Goal: Task Accomplishment & Management: Use online tool/utility

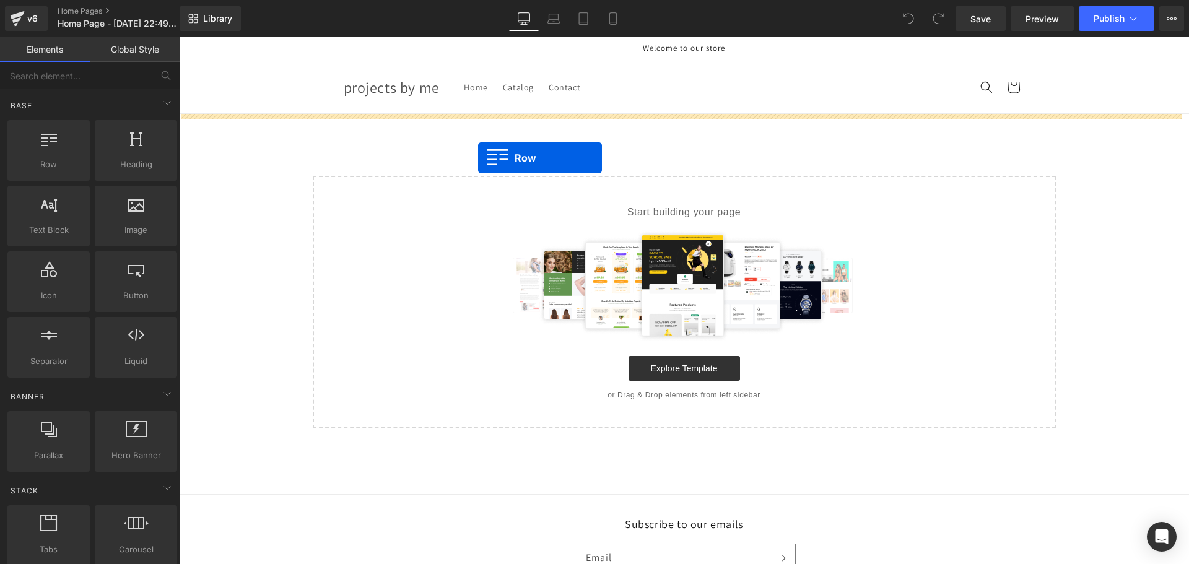
drag, startPoint x: 238, startPoint y: 186, endPoint x: 480, endPoint y: 157, distance: 243.8
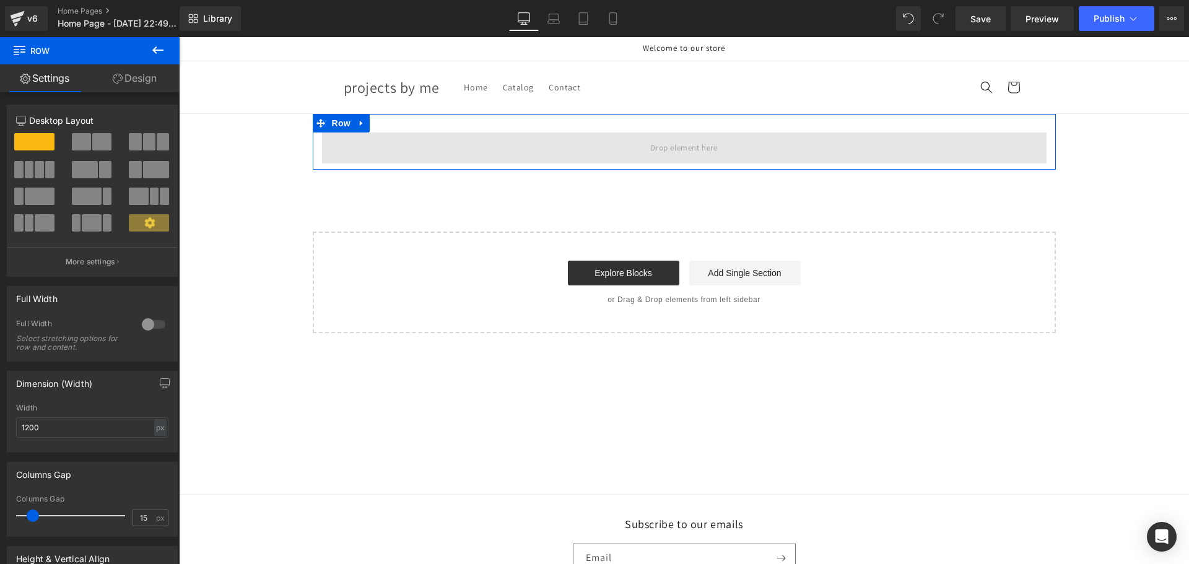
click at [464, 158] on span at bounding box center [684, 147] width 724 height 31
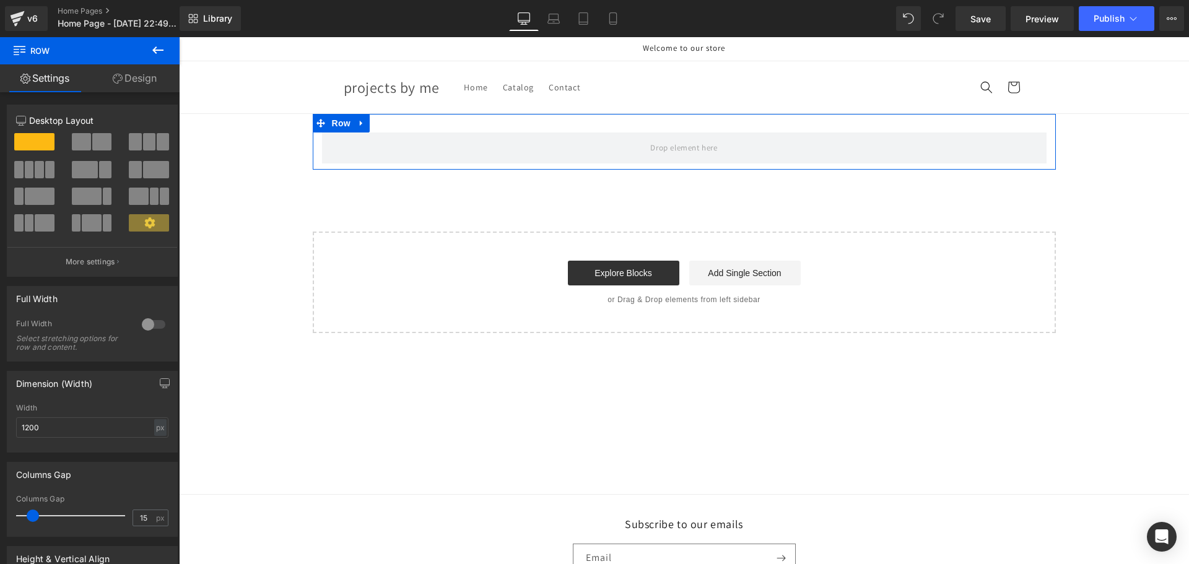
click at [138, 81] on link "Design" at bounding box center [135, 78] width 90 height 28
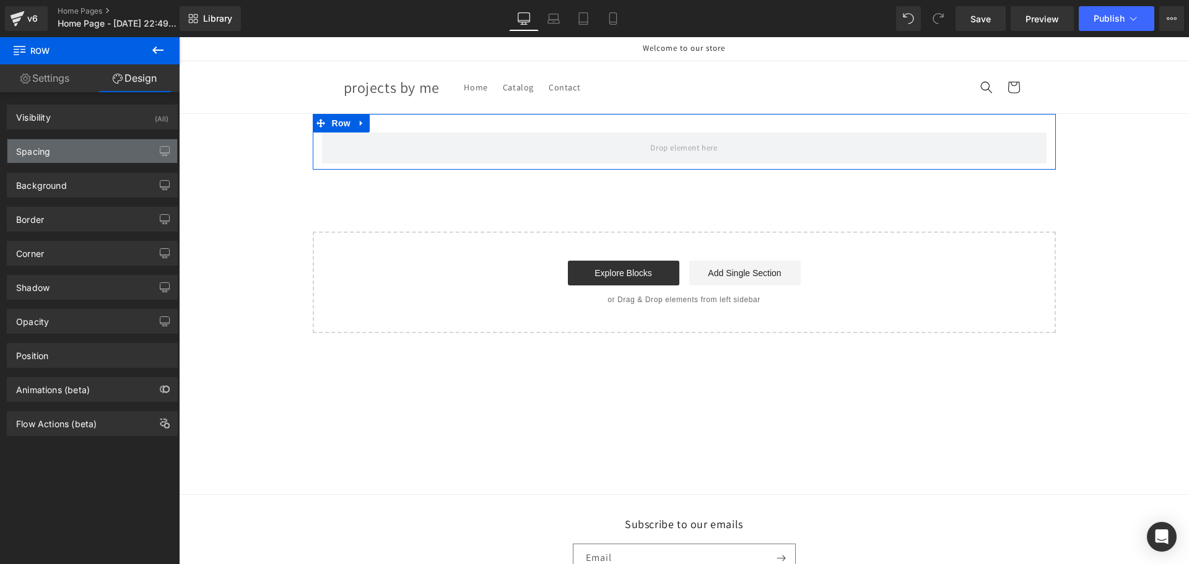
click at [91, 155] on div "Spacing" at bounding box center [92, 151] width 170 height 24
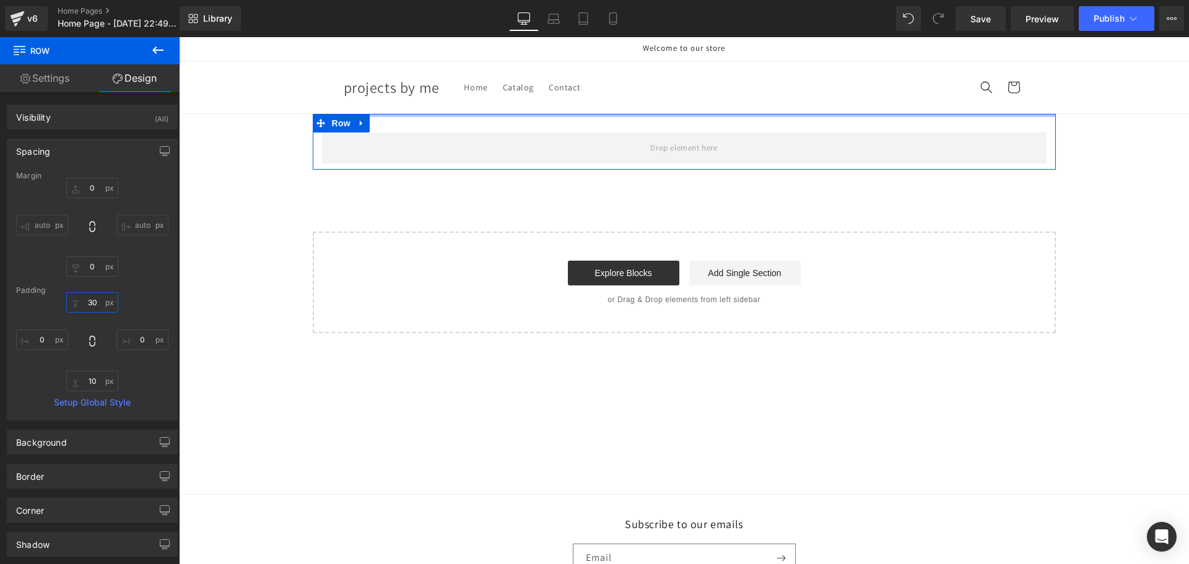
click at [93, 306] on input "30" at bounding box center [92, 302] width 52 height 20
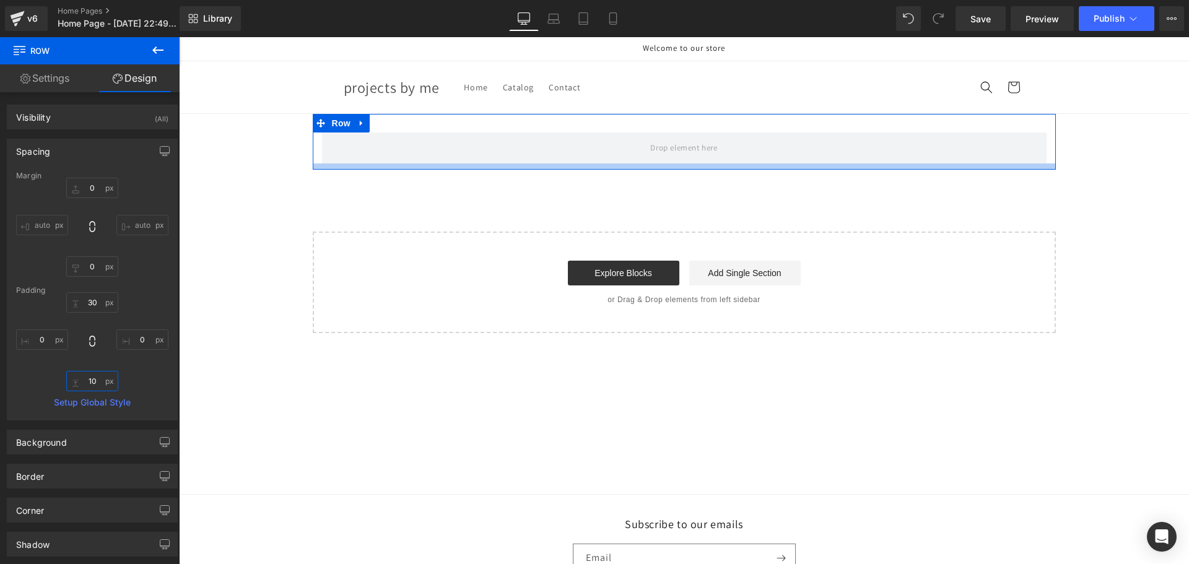
click at [85, 380] on input "10" at bounding box center [92, 381] width 52 height 20
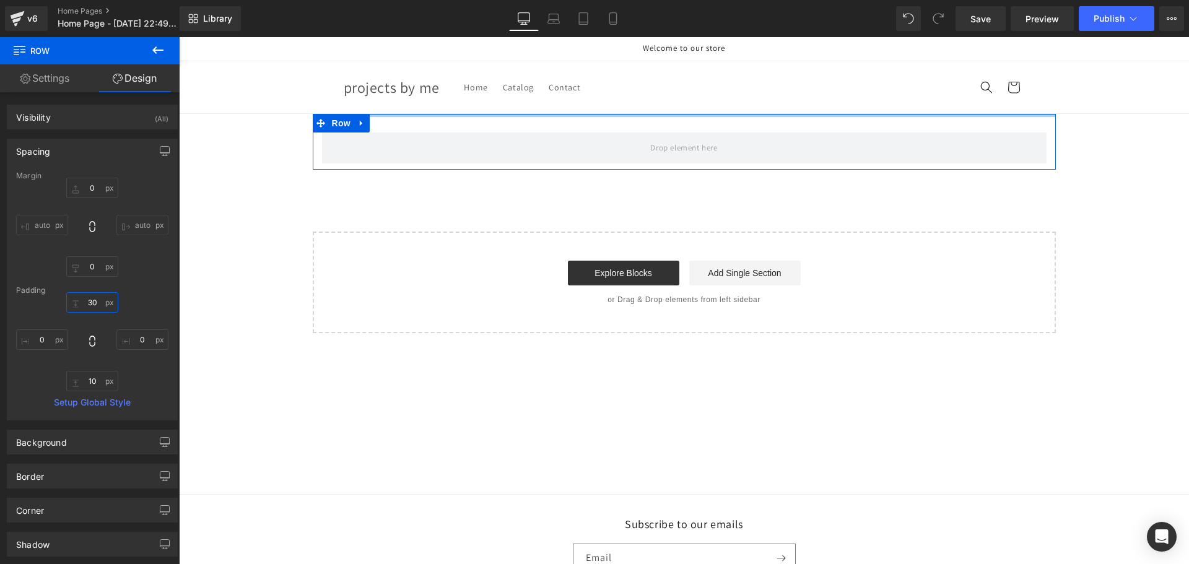
click at [93, 298] on input "30" at bounding box center [92, 302] width 52 height 20
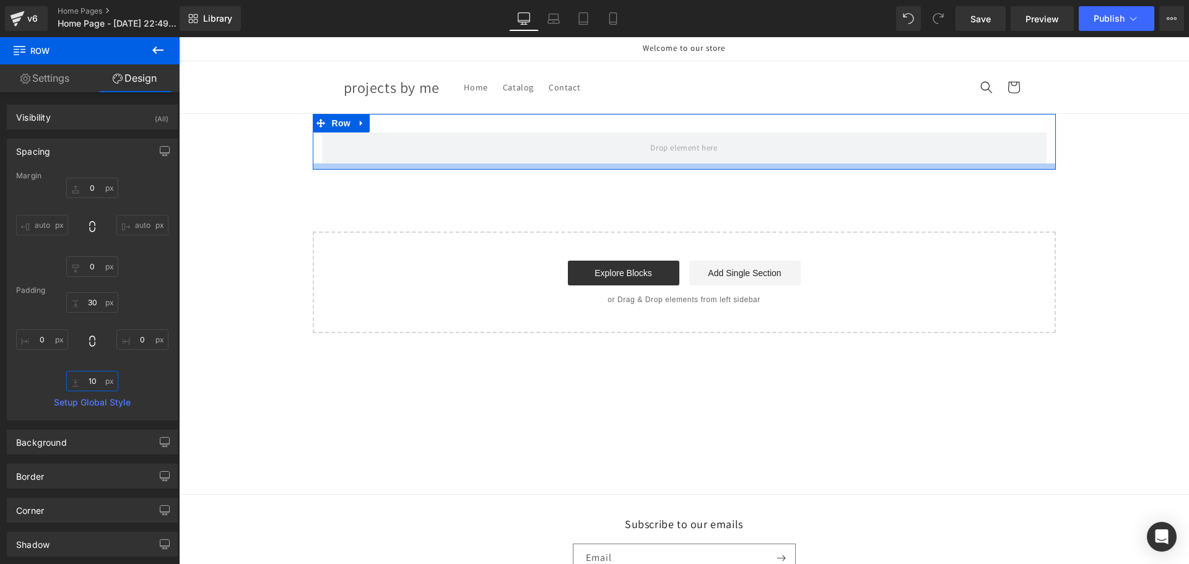
click at [93, 382] on input "10" at bounding box center [92, 381] width 52 height 20
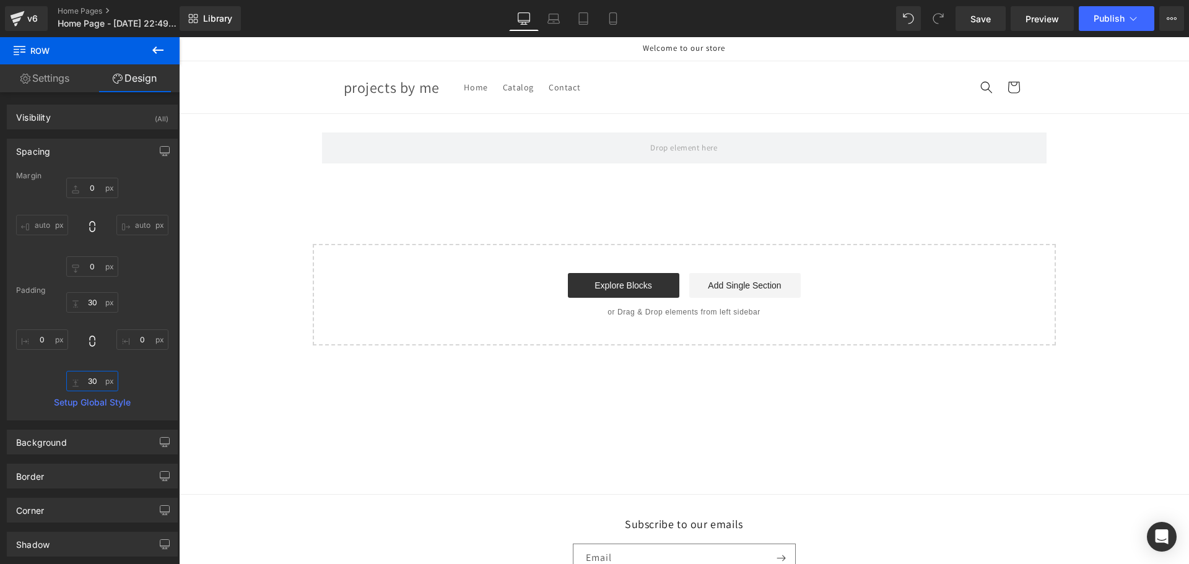
type input "30"
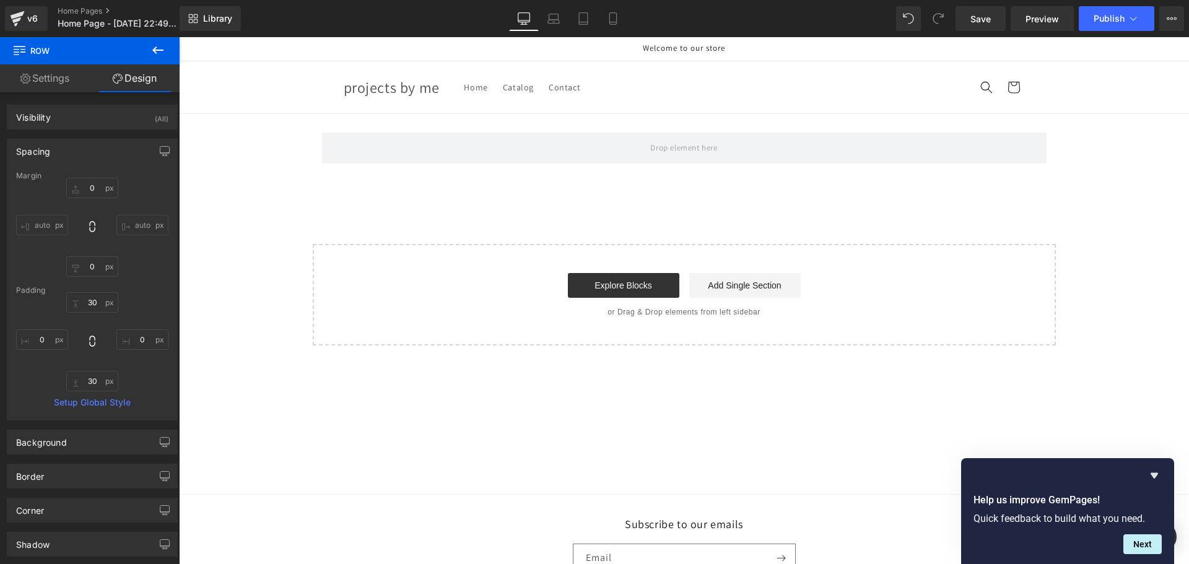
click at [162, 49] on icon at bounding box center [157, 50] width 15 height 15
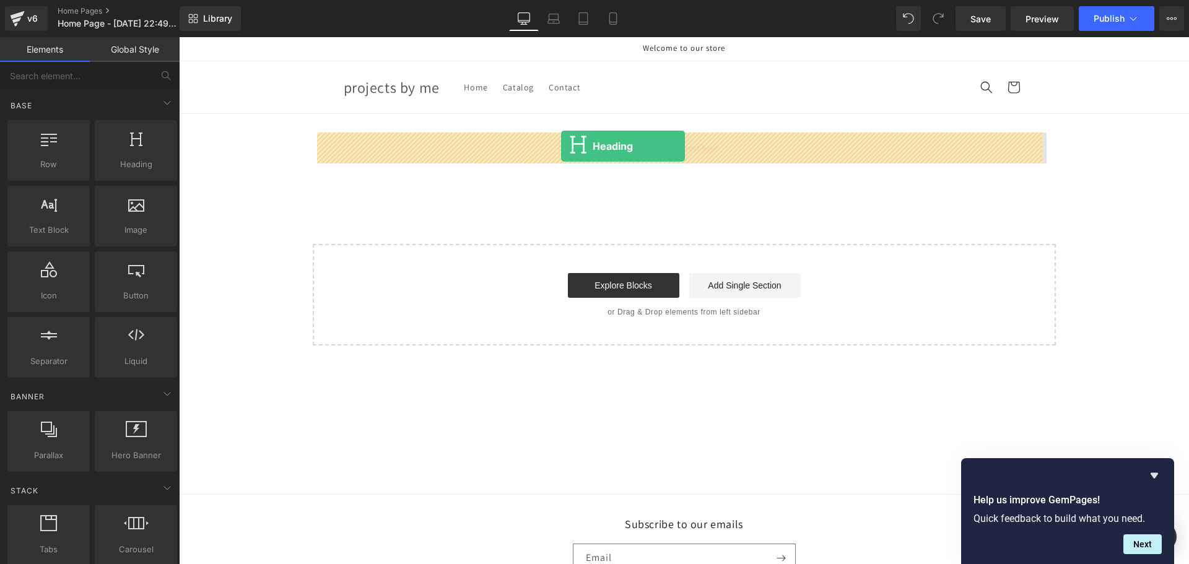
drag, startPoint x: 337, startPoint y: 192, endPoint x: 561, endPoint y: 146, distance: 228.8
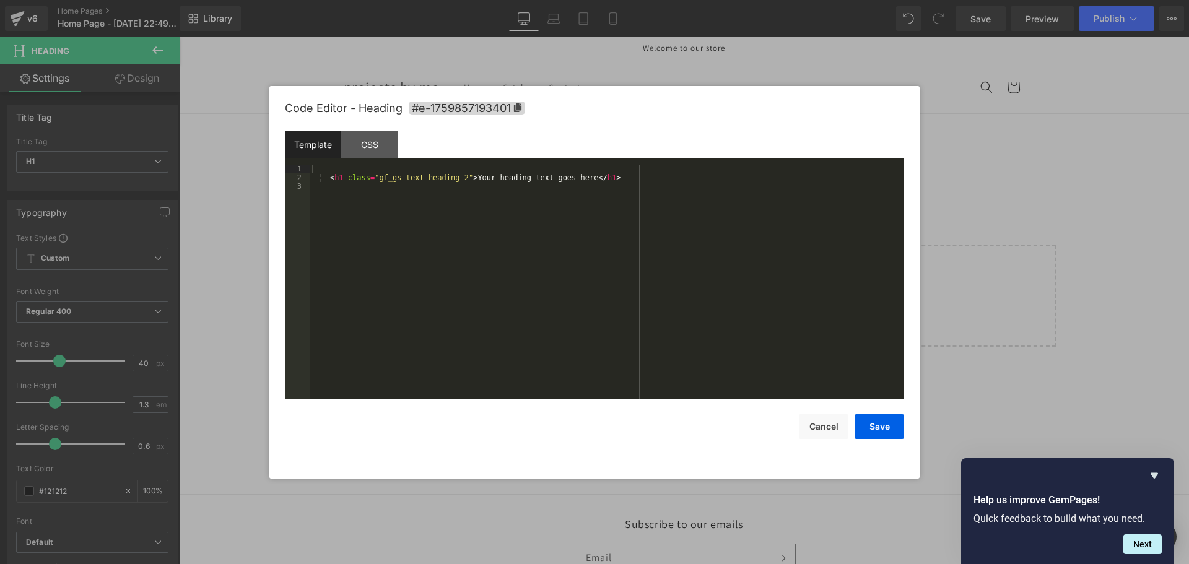
click at [584, 0] on div "Heading You are previewing how the will restyle your page. You can not edit Ele…" at bounding box center [594, 0] width 1189 height 0
drag, startPoint x: 573, startPoint y: 176, endPoint x: 464, endPoint y: 177, distance: 109.0
click at [464, 177] on div "< h1 class = "gf_gs-text-heading-2" > Your heading text goes here </ h1 >" at bounding box center [607, 290] width 594 height 251
click at [859, 423] on button "Save" at bounding box center [879, 426] width 50 height 25
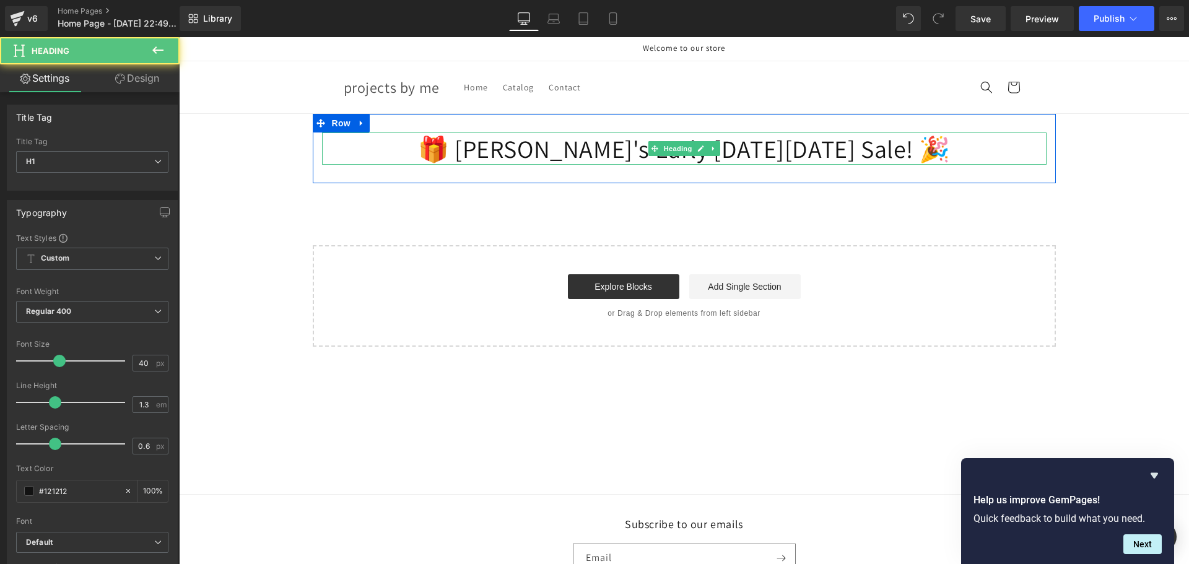
click at [514, 154] on h1 "🎁 [PERSON_NAME]'s Early [DATE][DATE] Sale! 🎉" at bounding box center [684, 148] width 724 height 32
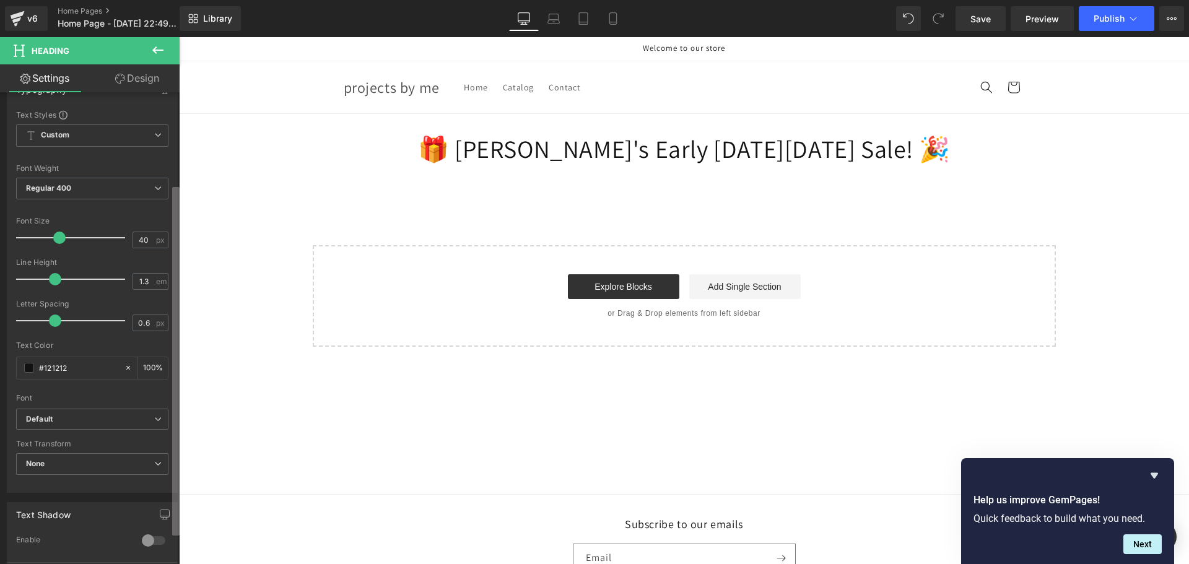
scroll to position [124, 0]
click at [131, 419] on b "Default" at bounding box center [90, 419] width 128 height 11
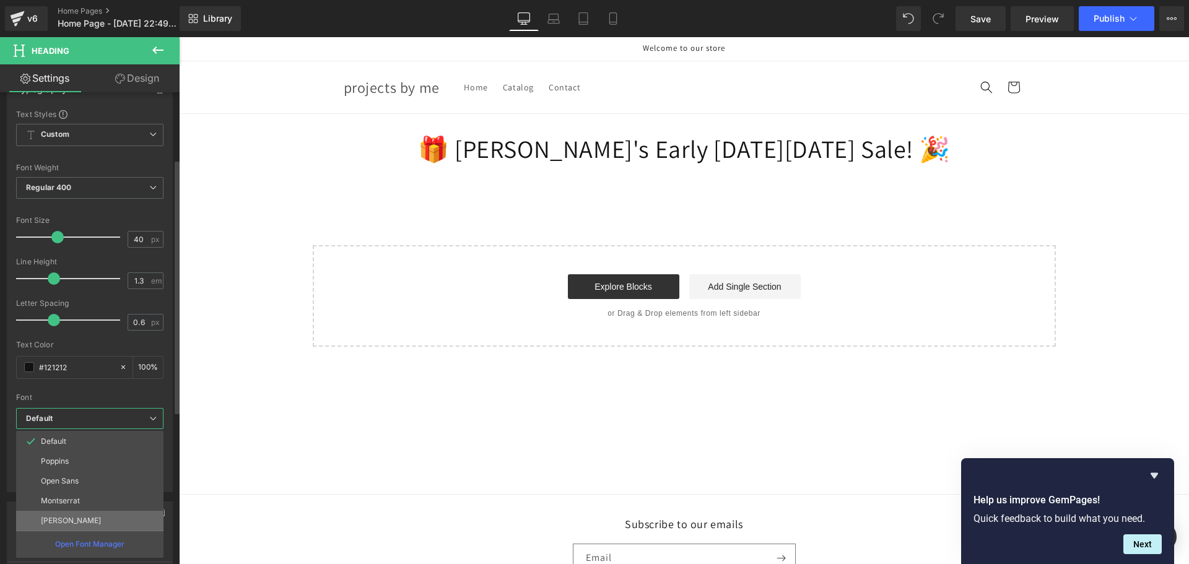
click at [94, 519] on li "[PERSON_NAME]" at bounding box center [89, 521] width 147 height 20
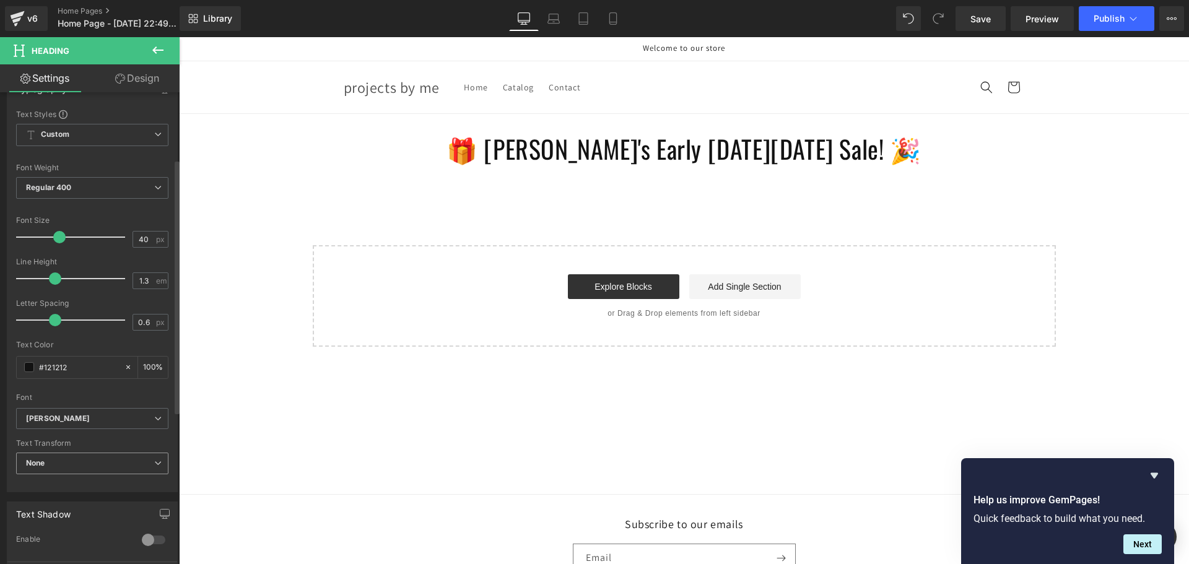
click at [82, 459] on span "None" at bounding box center [92, 464] width 152 height 22
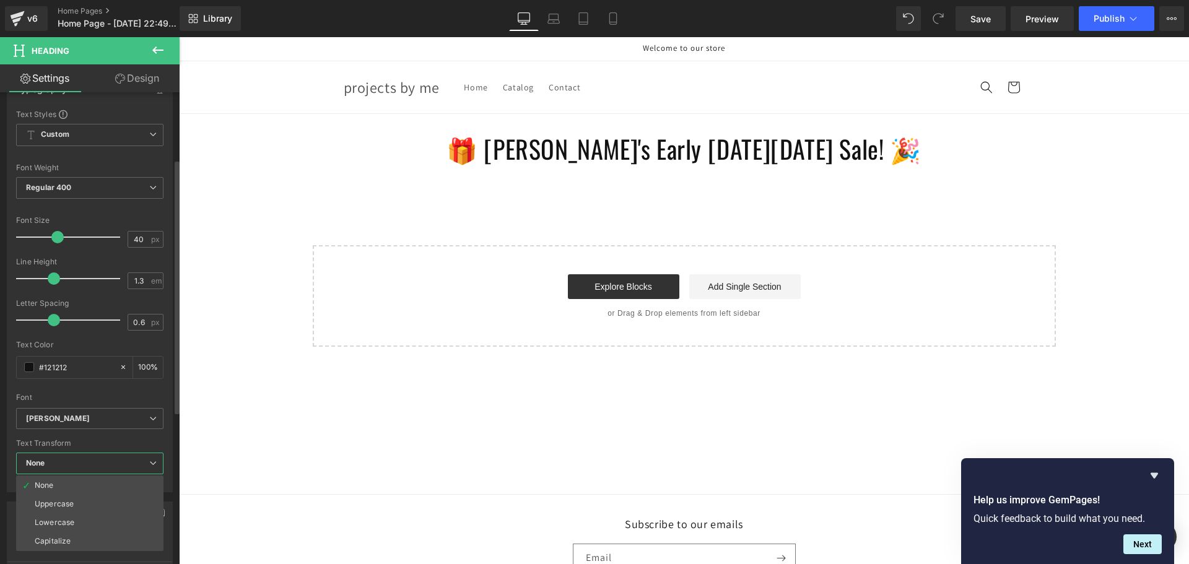
click at [82, 459] on span "None" at bounding box center [89, 464] width 147 height 22
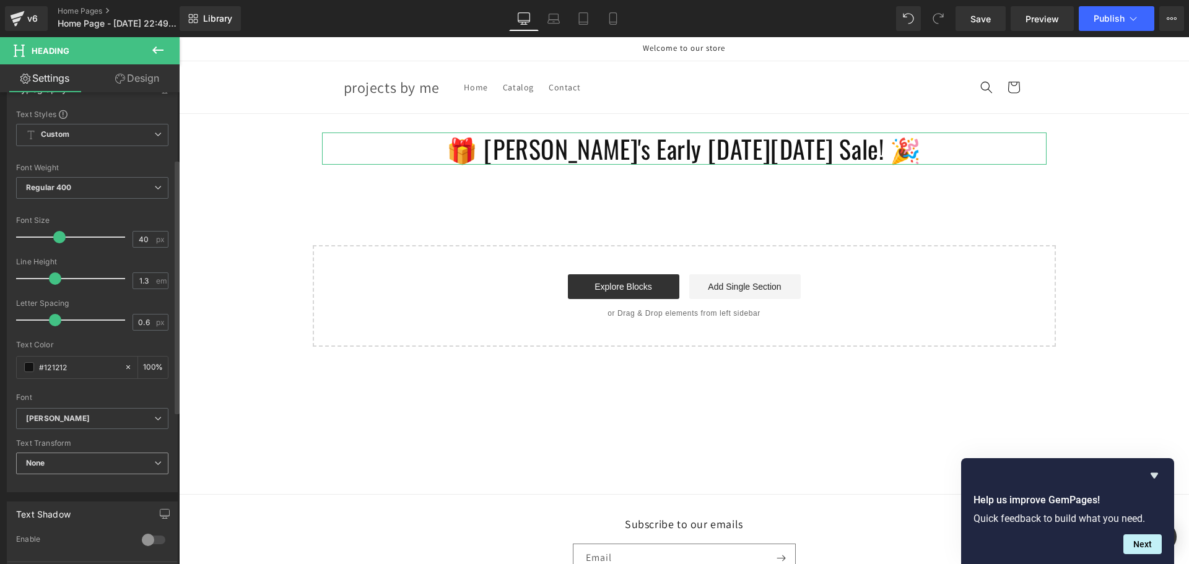
click at [132, 456] on span "None" at bounding box center [92, 464] width 152 height 22
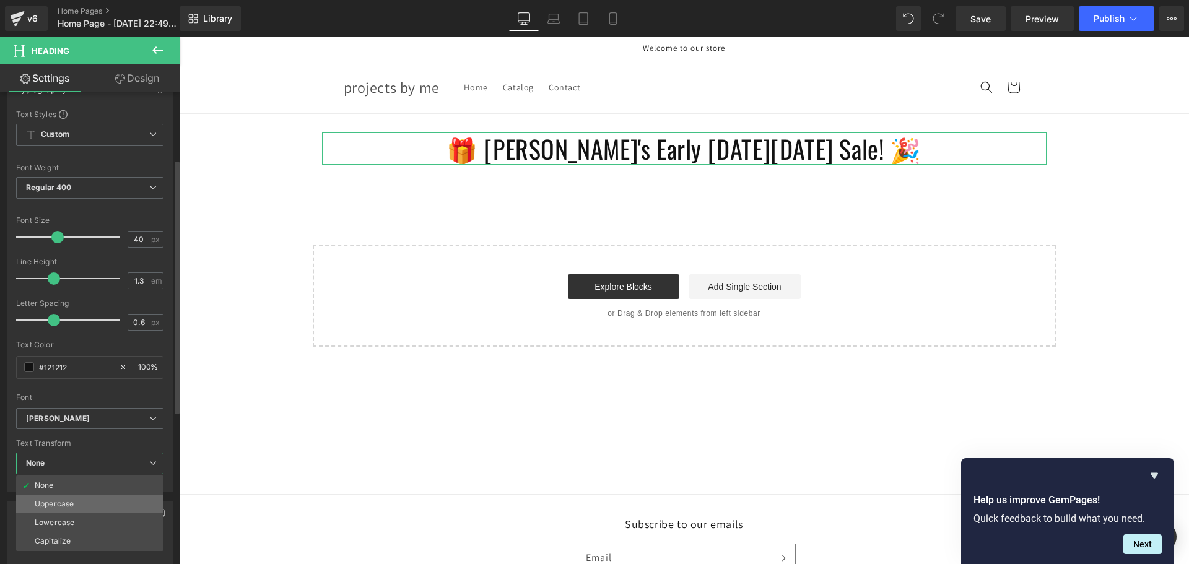
click at [104, 508] on li "Uppercase" at bounding box center [89, 504] width 147 height 19
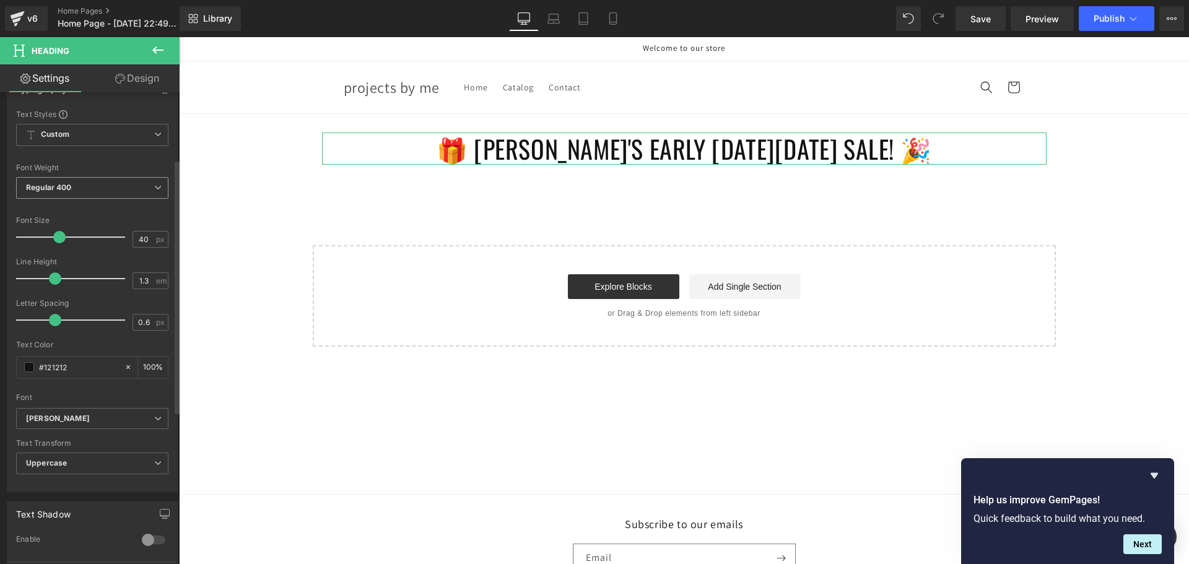
click at [129, 189] on span "Regular 400" at bounding box center [92, 188] width 152 height 22
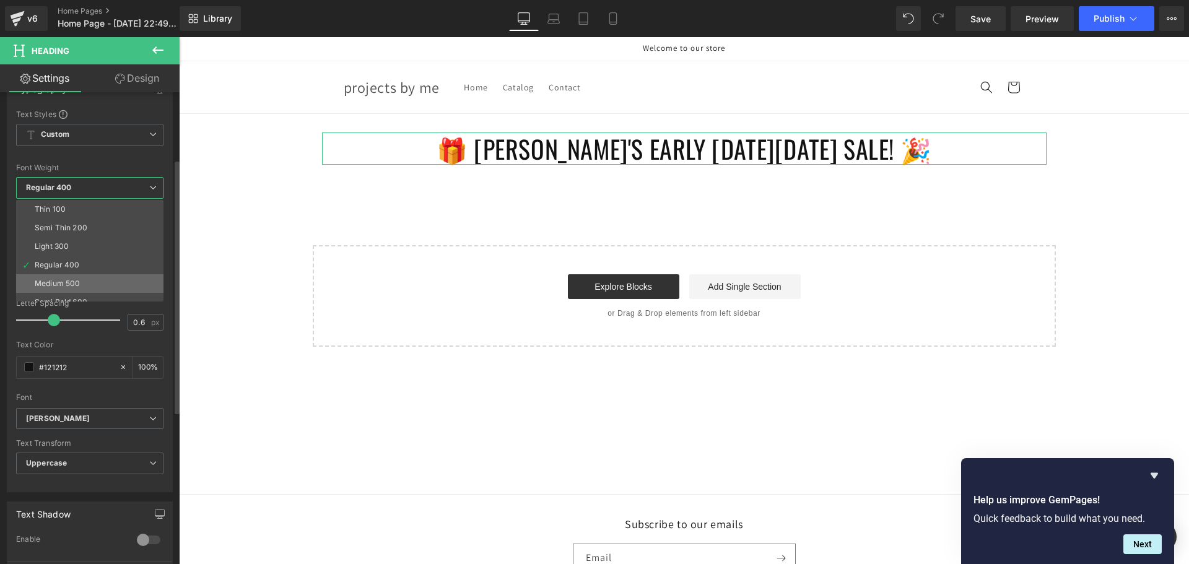
click at [69, 277] on li "Medium 500" at bounding box center [92, 283] width 153 height 19
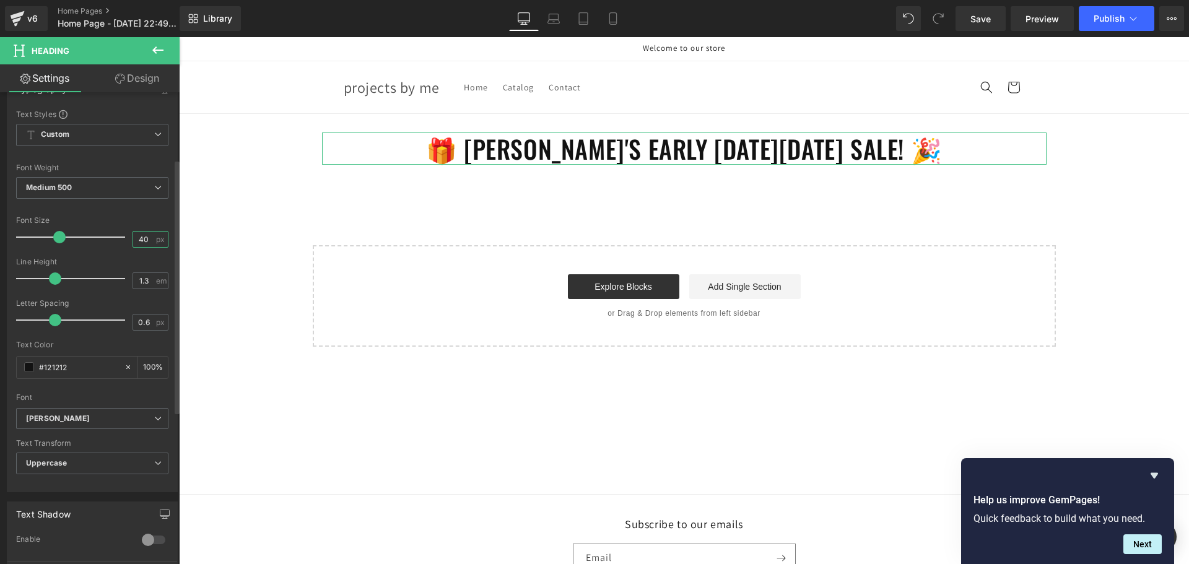
click at [141, 238] on input "40" at bounding box center [144, 239] width 22 height 15
type input "6"
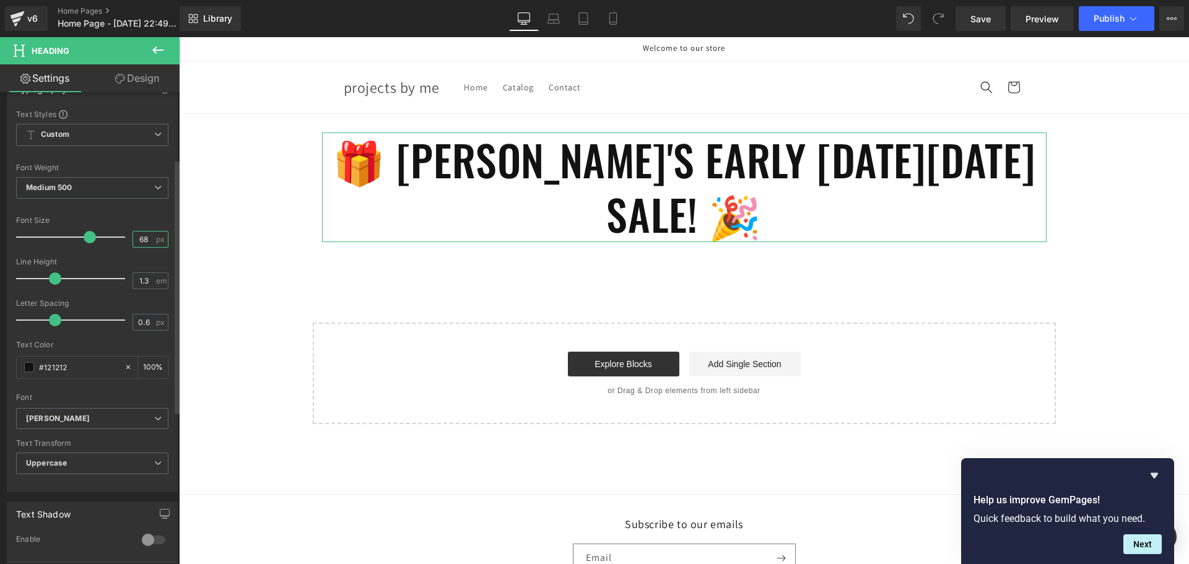
type input "6"
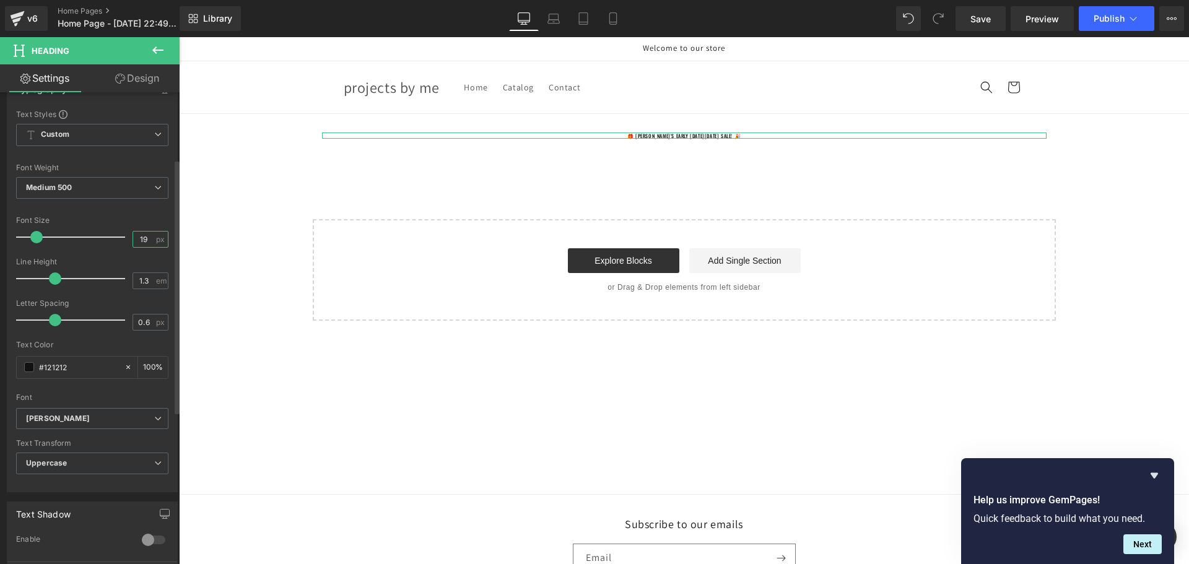
type input "18"
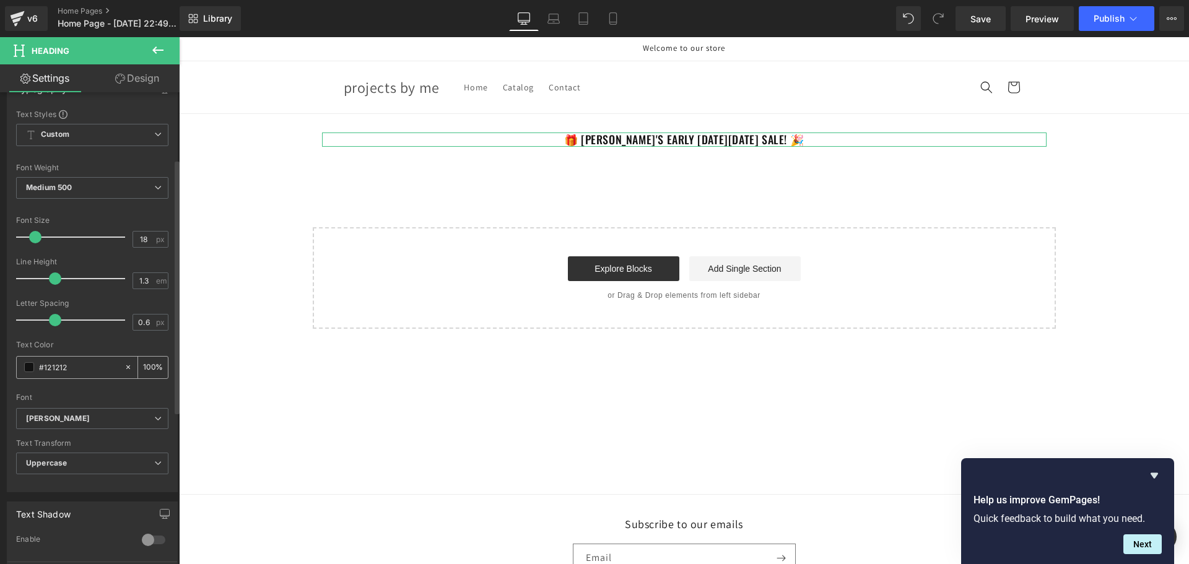
click at [74, 362] on input "#121212" at bounding box center [78, 367] width 79 height 14
type input "#12121"
type input "0"
type input "#1212"
type input "13"
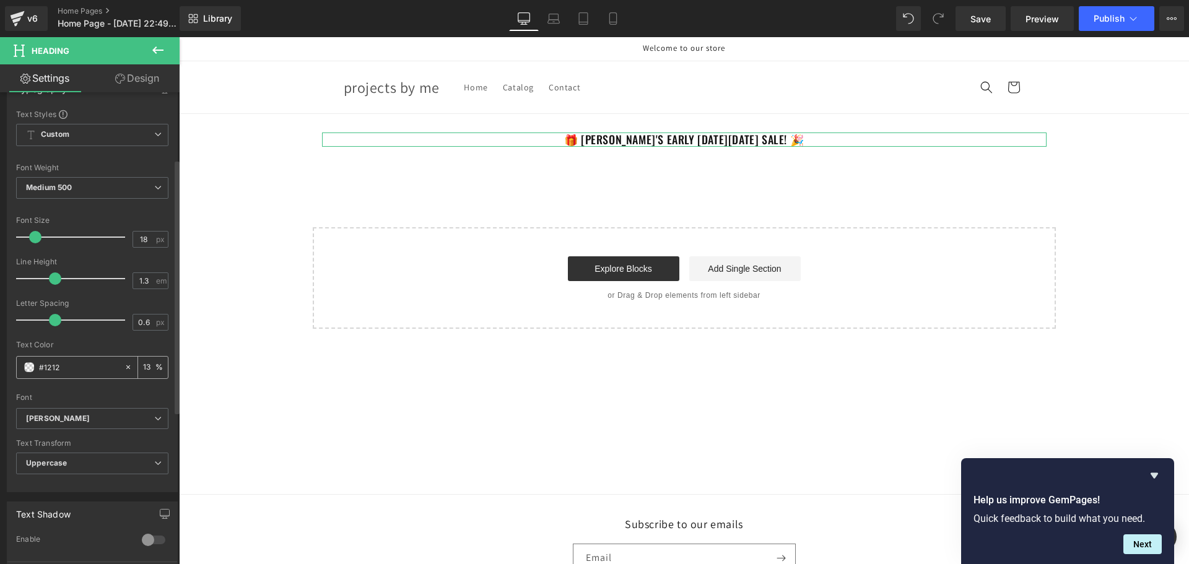
type input "#121"
type input "100"
type input "#12"
type input "0"
type input "#"
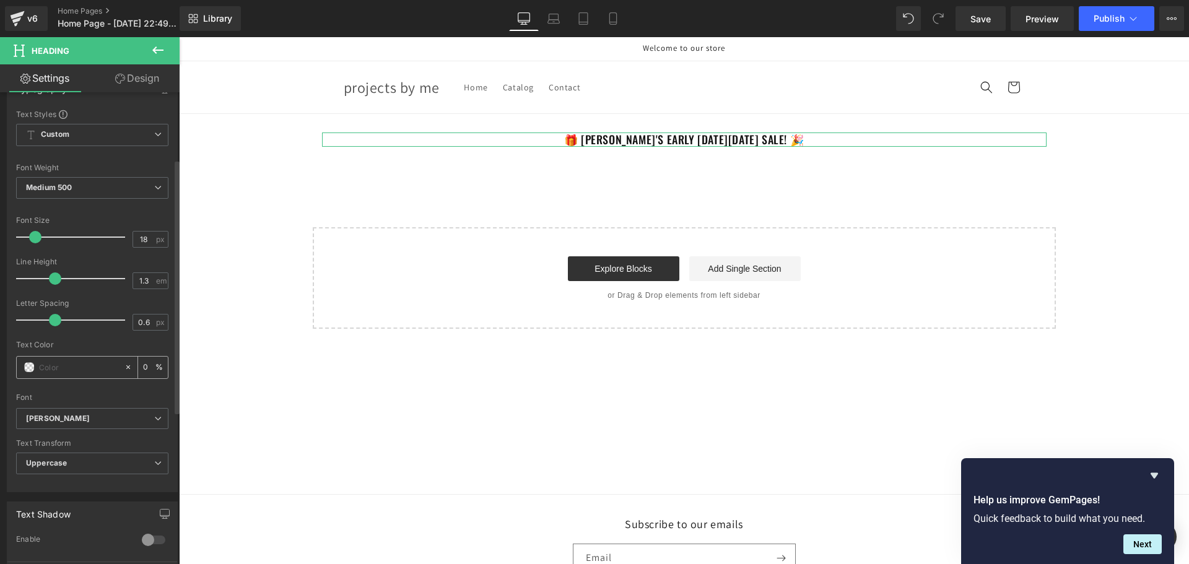
paste input "01335E"
type input "01335E"
type input "100"
type input "#01335e"
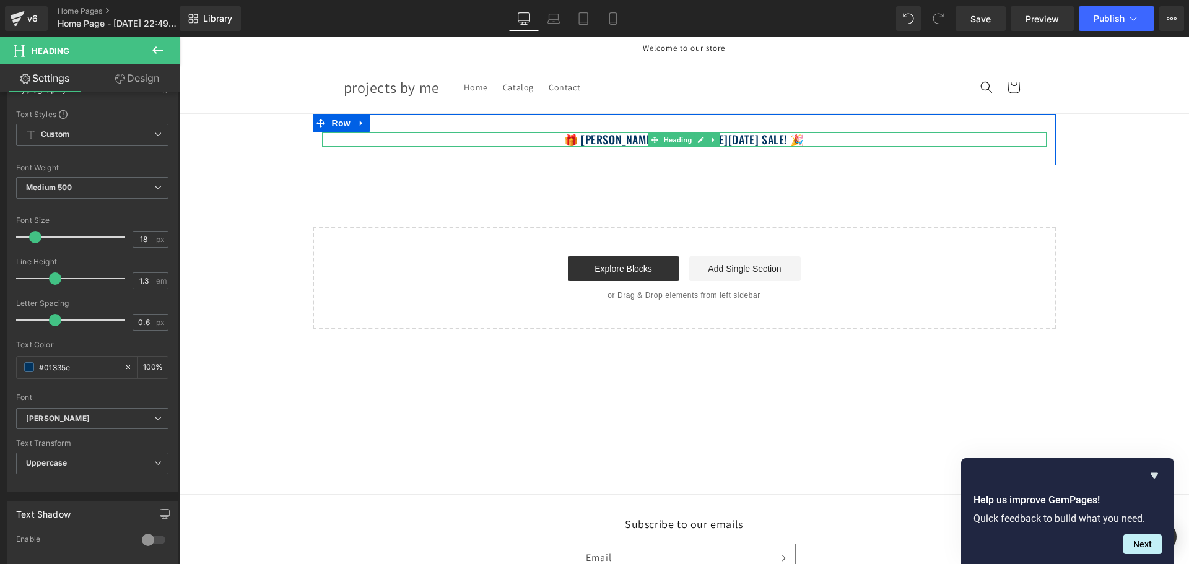
click at [569, 139] on h1 "🎁 [PERSON_NAME]'s Early [DATE][DATE] Sale! 🎉" at bounding box center [684, 139] width 724 height 14
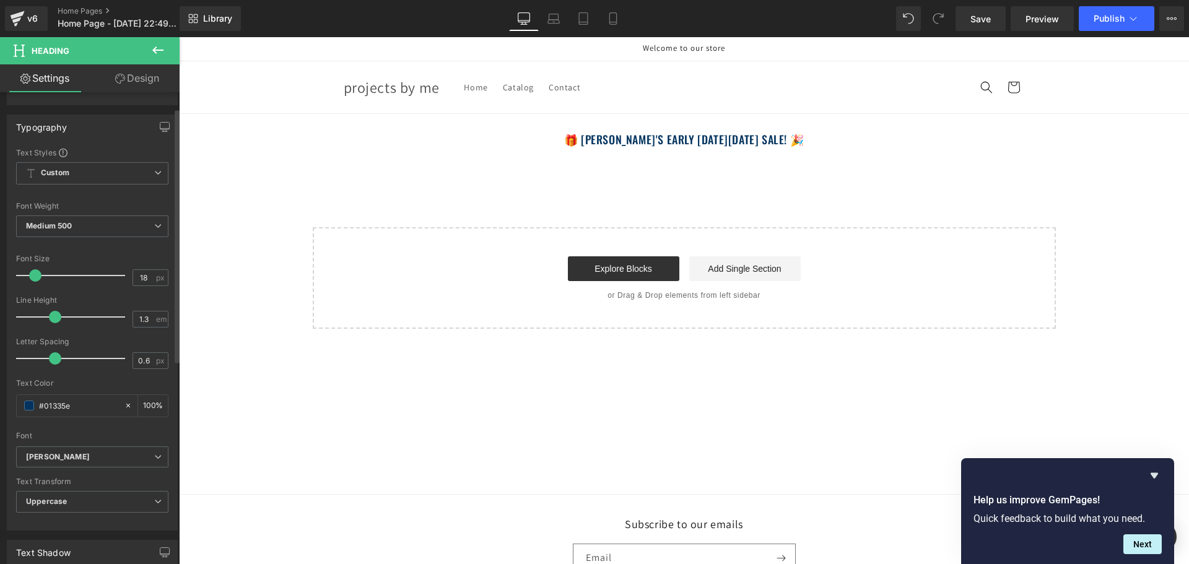
scroll to position [0, 0]
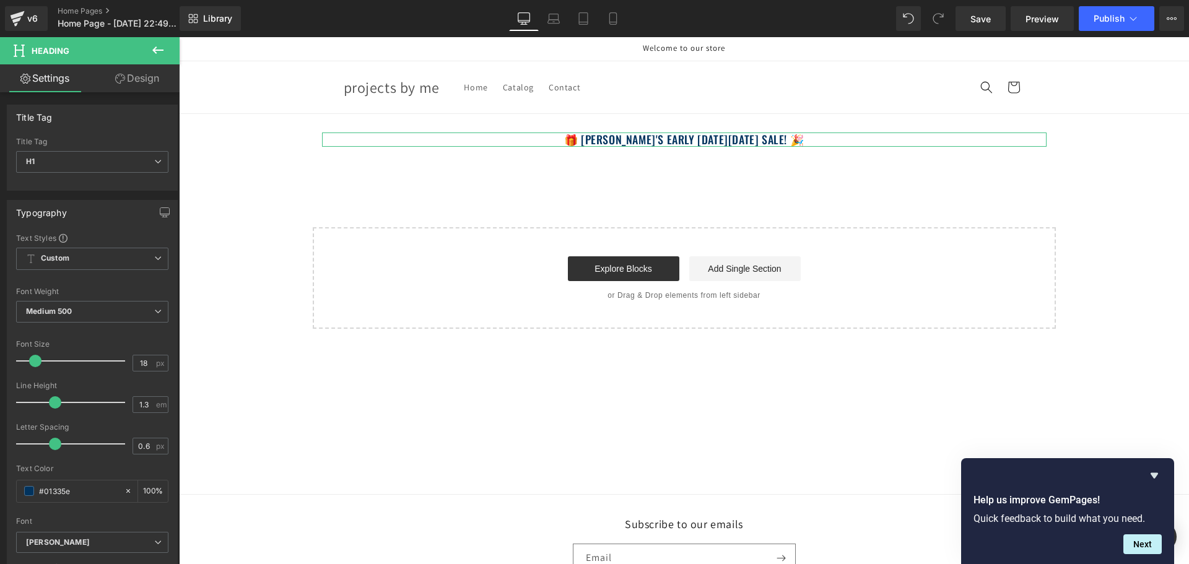
click at [141, 75] on link "Design" at bounding box center [137, 78] width 90 height 28
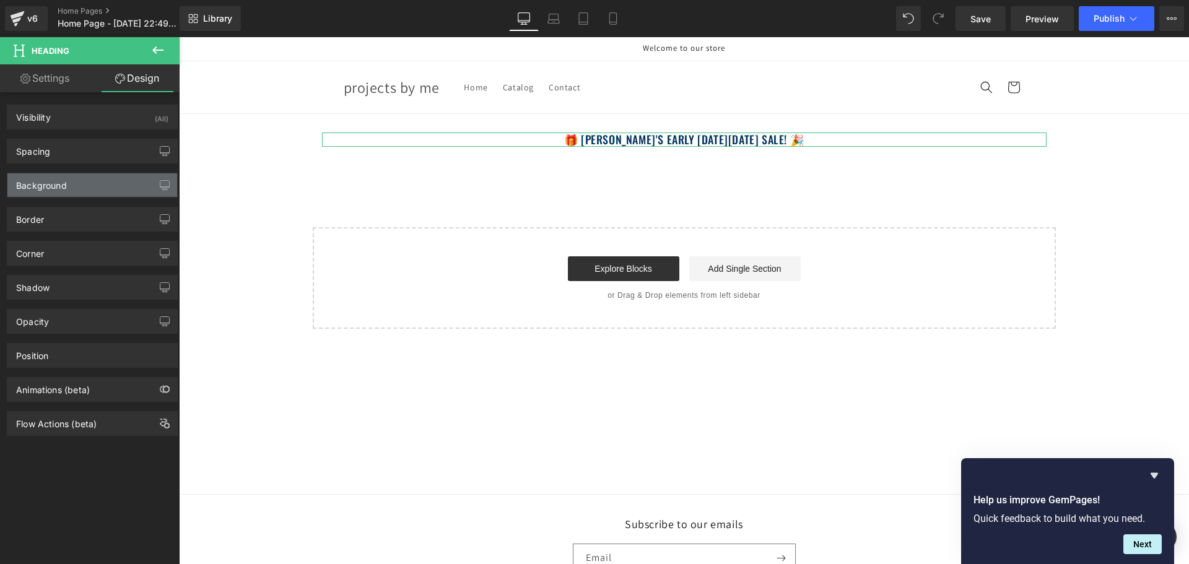
click at [59, 196] on div "Background" at bounding box center [92, 185] width 170 height 24
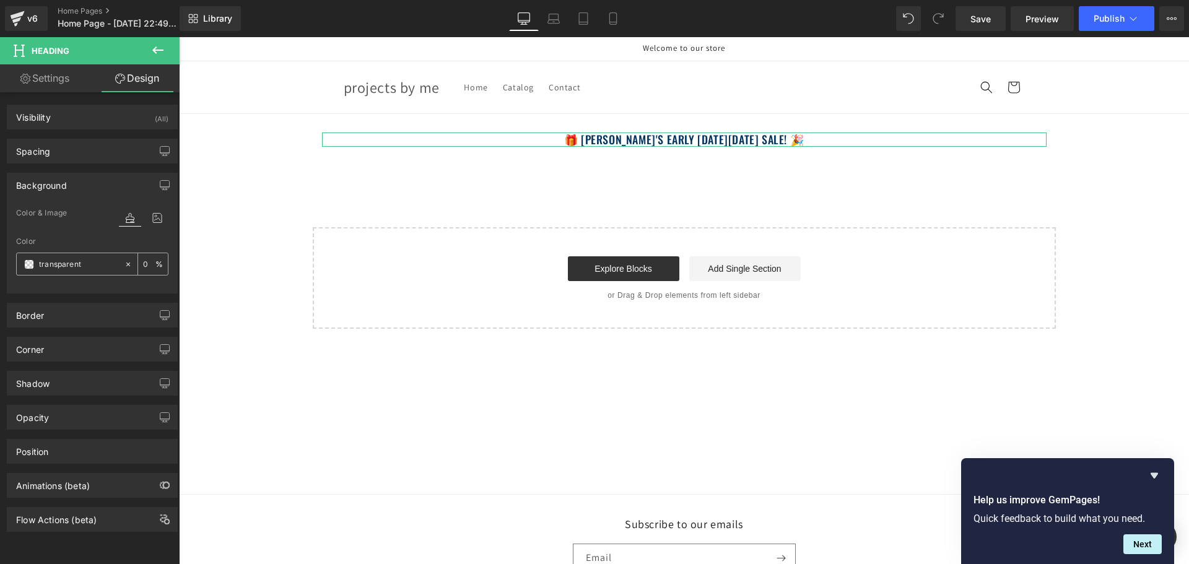
click at [89, 261] on input "transparent" at bounding box center [78, 265] width 79 height 14
paste input "01335E"
type input "01335E"
type input "100"
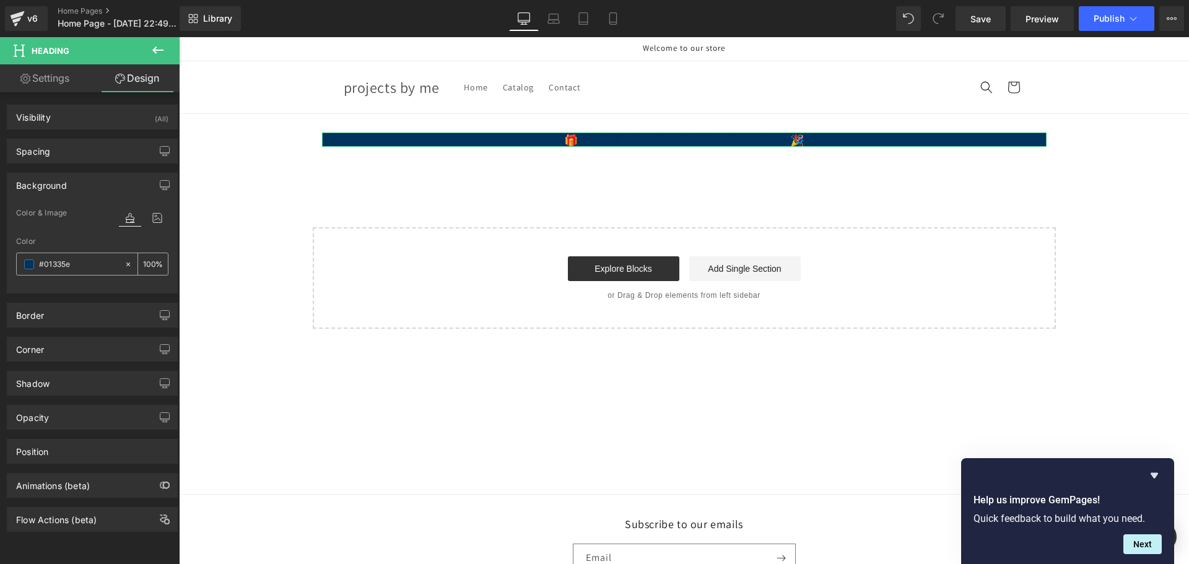
click at [82, 264] on input "#01335e" at bounding box center [78, 265] width 79 height 14
paste input "FCF5C7"
type input "FCF5C7"
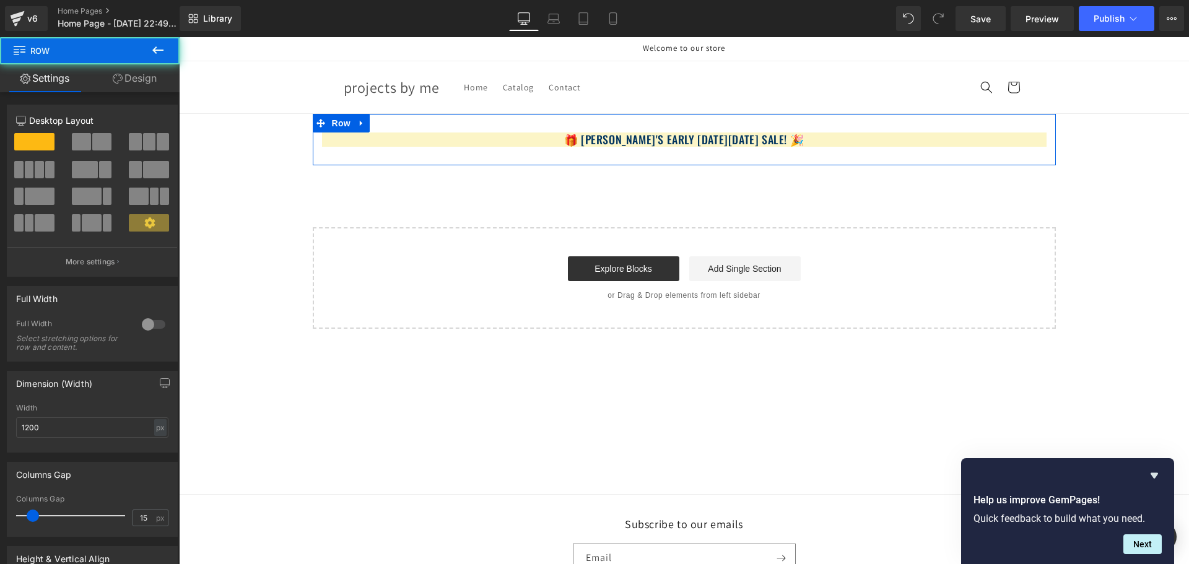
click at [466, 125] on div "🎁 [PERSON_NAME]'s Early [DATE][DATE] Sale! 🎉 Heading Row" at bounding box center [684, 139] width 743 height 51
click at [144, 333] on div at bounding box center [154, 325] width 30 height 20
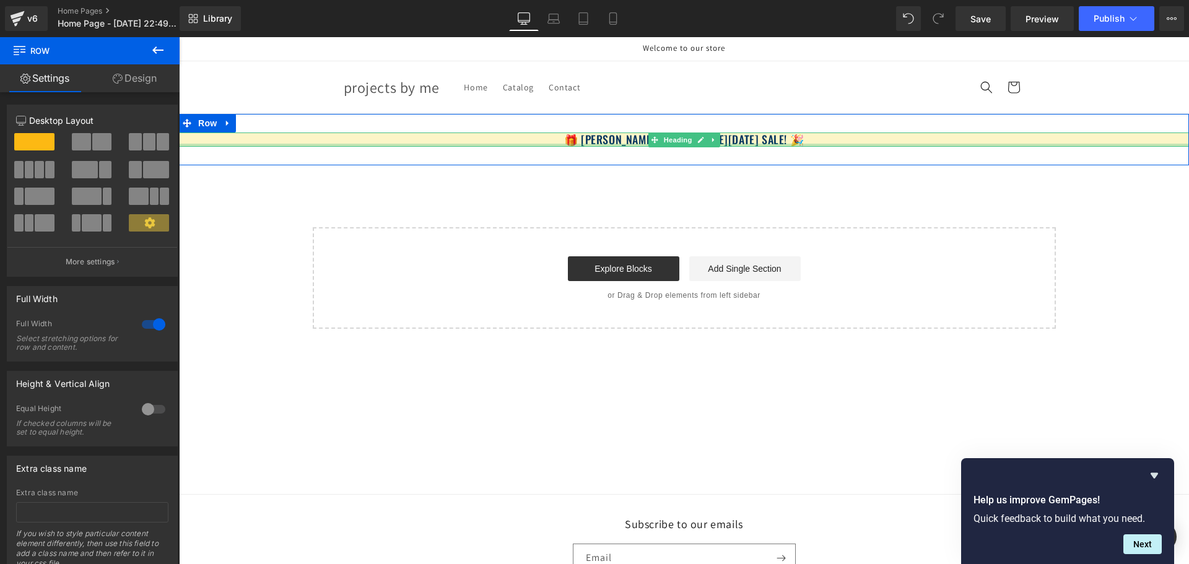
click at [270, 145] on div "🎁 [PERSON_NAME]'s Early [DATE][DATE] Sale! 🎉 Heading" at bounding box center [684, 139] width 1010 height 14
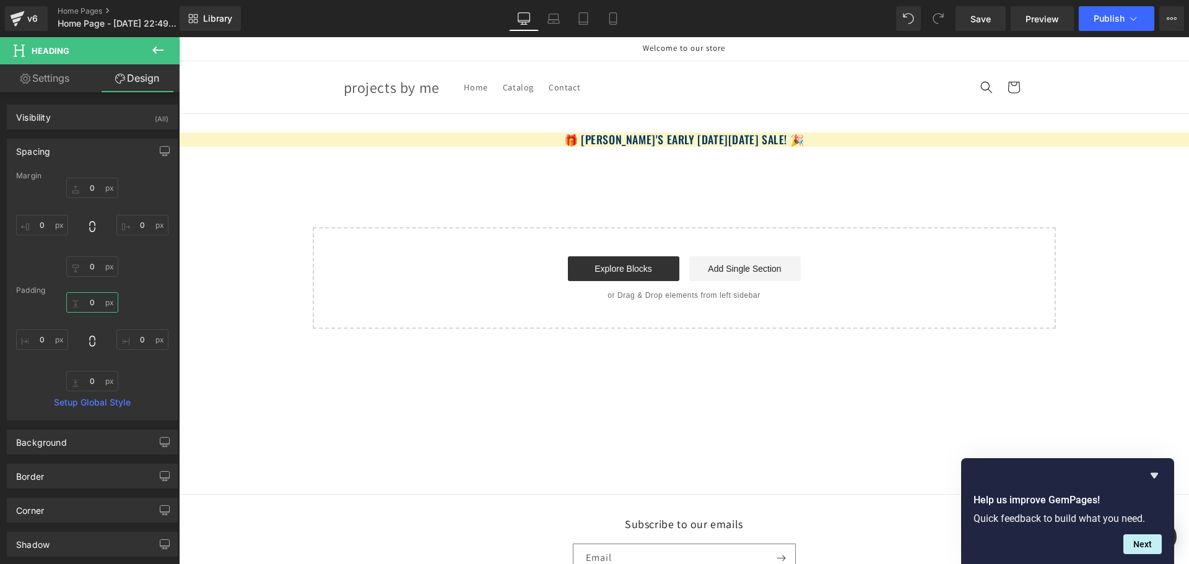
click at [92, 304] on input "0" at bounding box center [92, 302] width 52 height 20
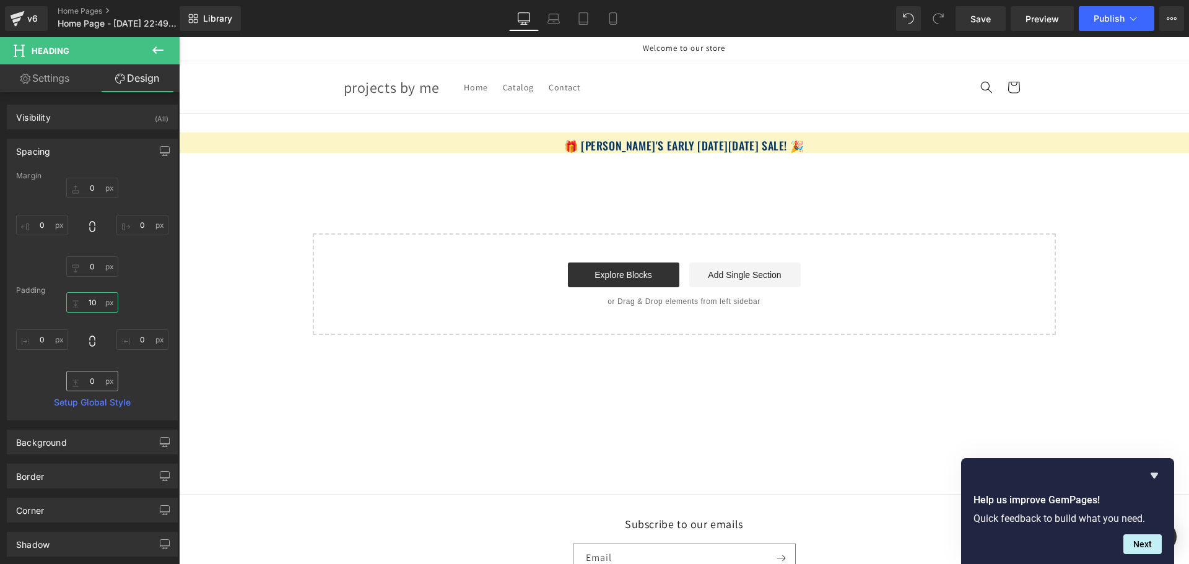
type input "10"
click at [90, 385] on input "0" at bounding box center [92, 381] width 52 height 20
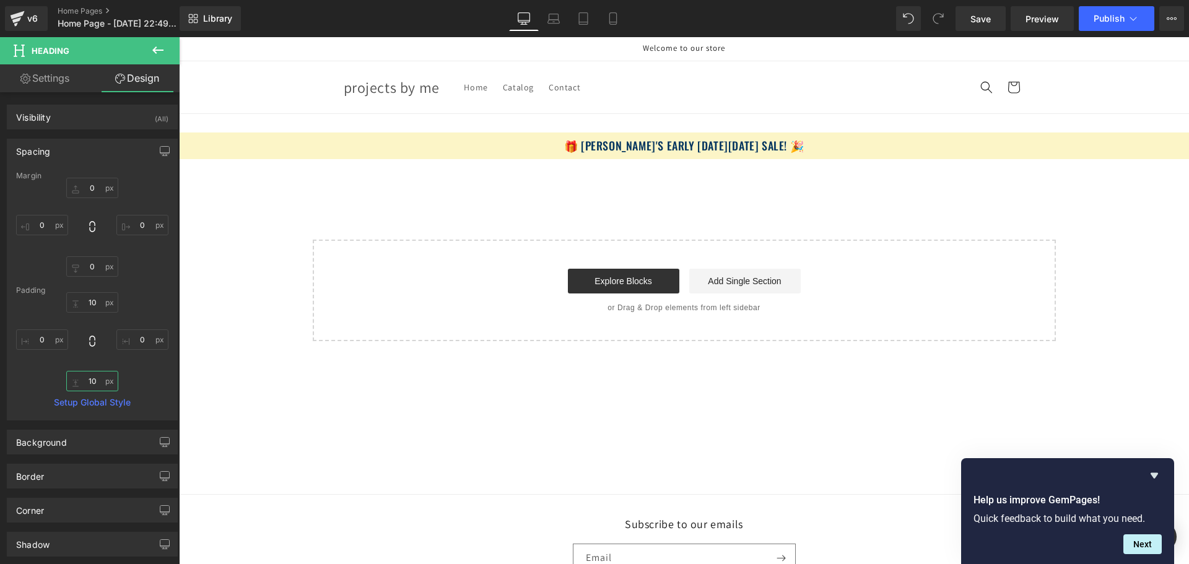
type input "10"
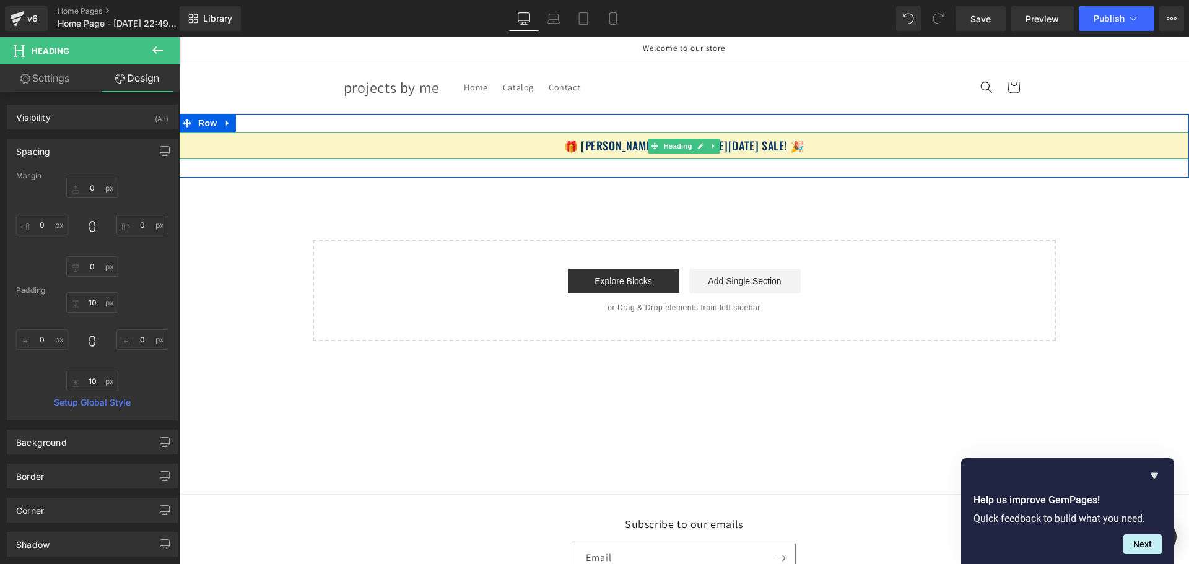
click at [613, 142] on h1 "🎁 [PERSON_NAME]'s Early [DATE][DATE] Sale! 🎉" at bounding box center [684, 146] width 1010 height 14
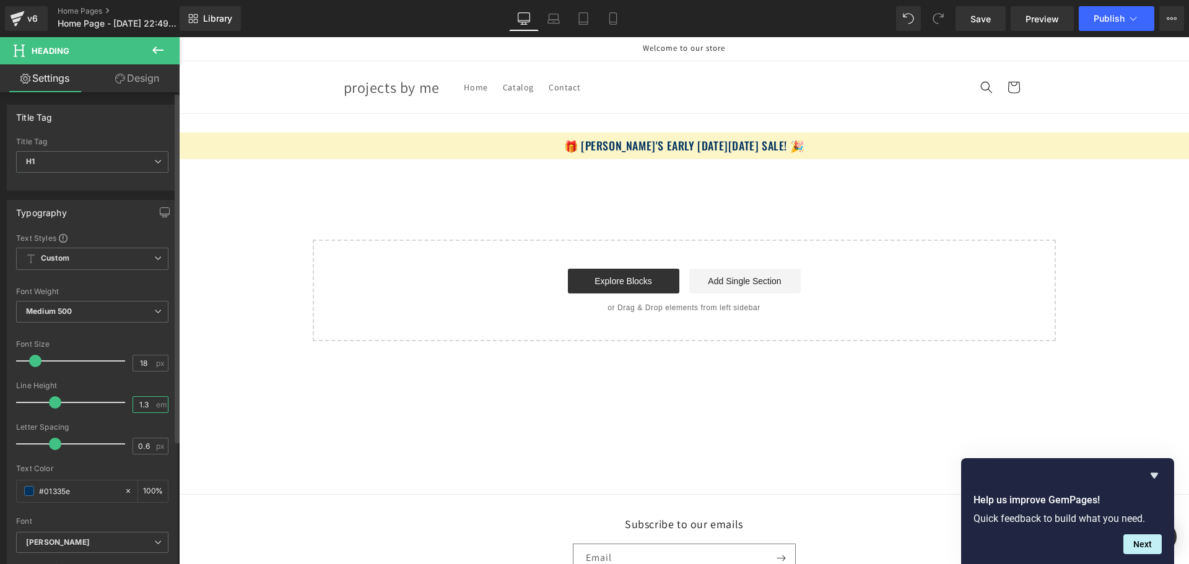
click at [144, 399] on input "1.3" at bounding box center [144, 404] width 22 height 15
type input "1.3"
click at [139, 450] on input "0.6" at bounding box center [144, 445] width 22 height 15
click at [143, 444] on input "0.6" at bounding box center [144, 445] width 22 height 15
type input "0.3"
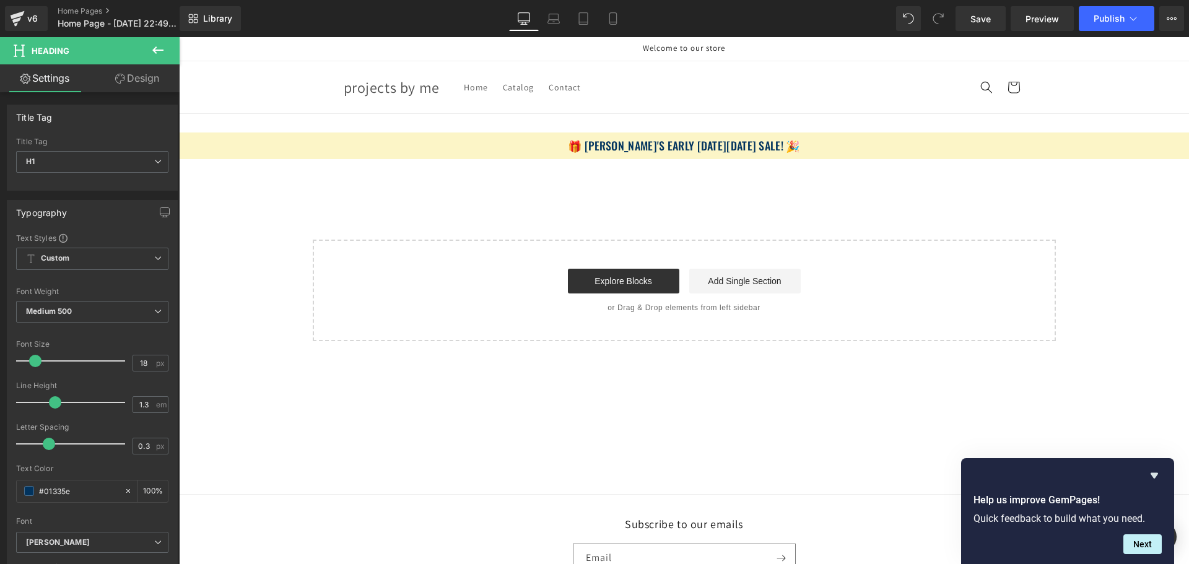
click at [443, 472] on main "🎁 [PERSON_NAME]'s Early [DATE][DATE] Sale! 🎉 Heading Row Select your layout" at bounding box center [684, 304] width 1010 height 380
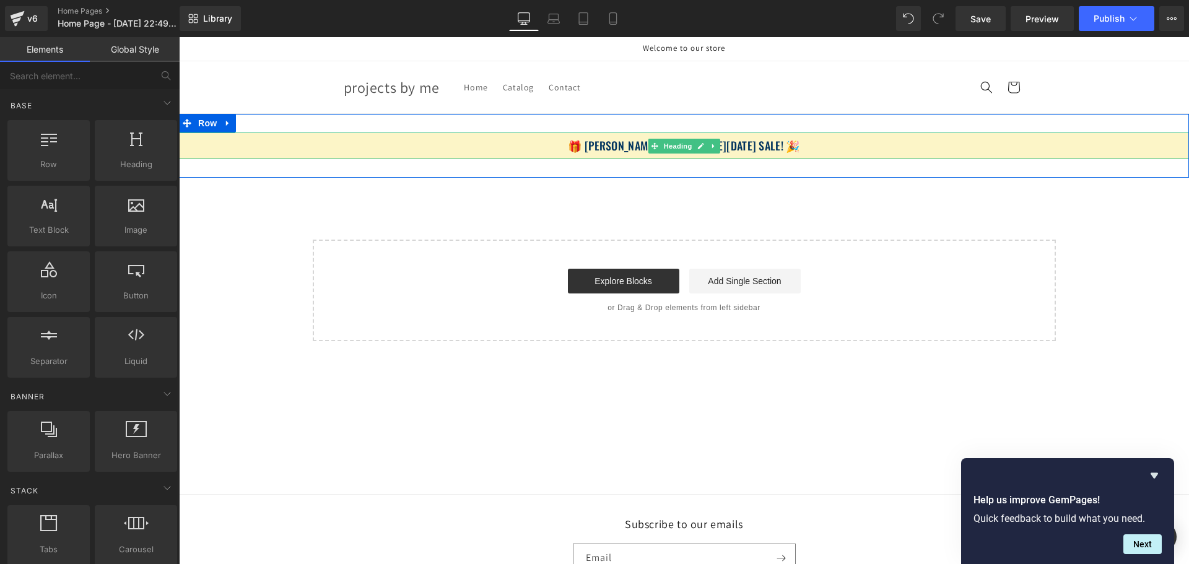
click at [598, 142] on h1 "🎁 [PERSON_NAME]'s Early [DATE][DATE] Sale! 🎉" at bounding box center [684, 146] width 1010 height 14
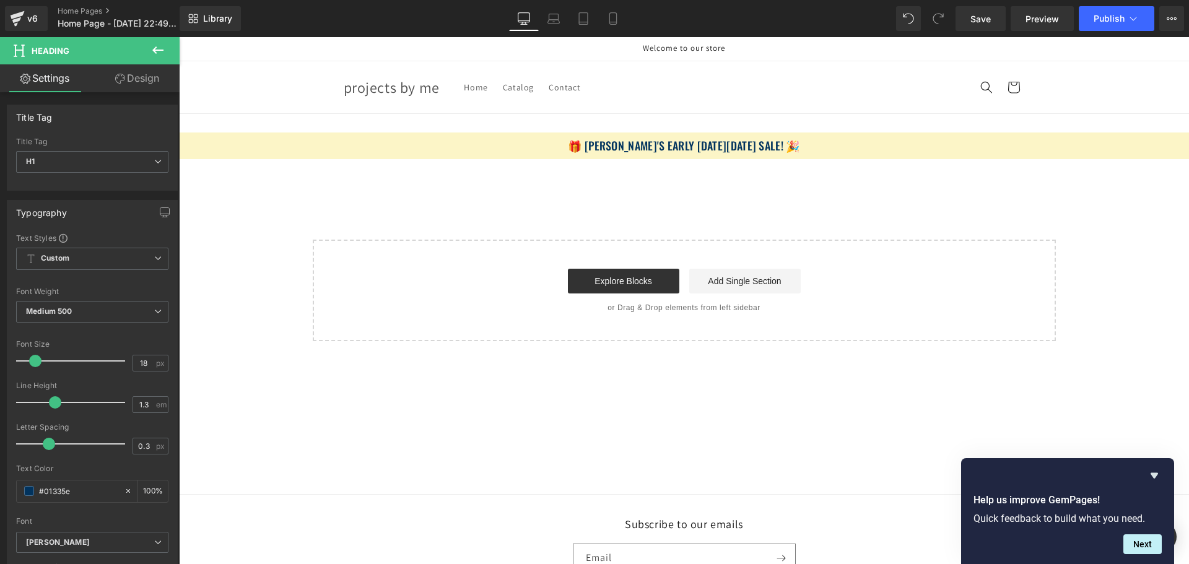
click at [144, 79] on link "Design" at bounding box center [137, 78] width 90 height 28
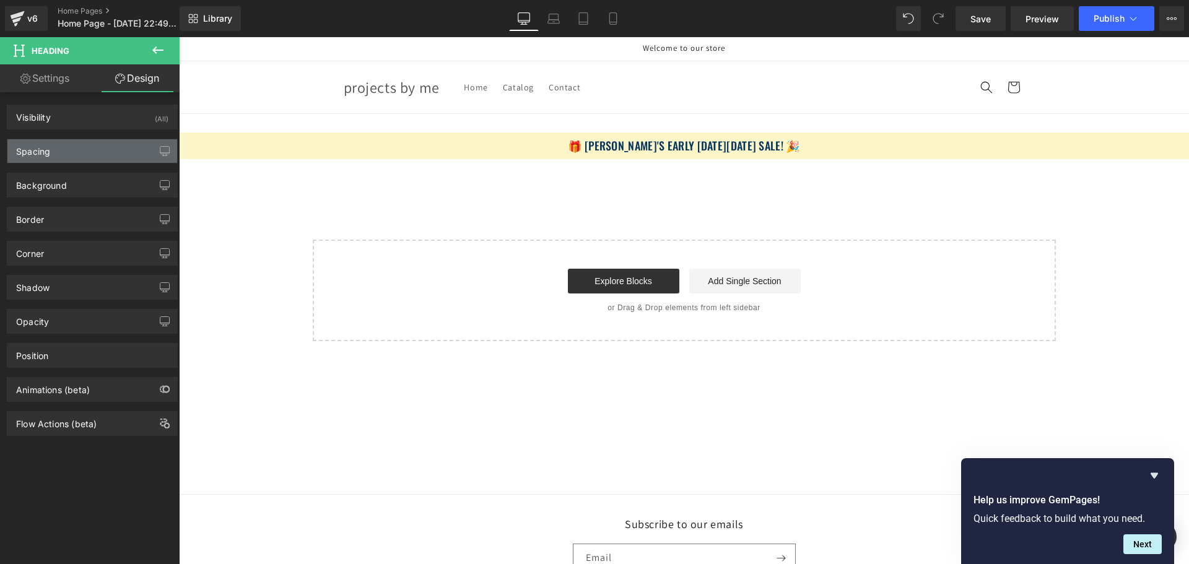
click at [111, 162] on div "Spacing" at bounding box center [92, 151] width 170 height 24
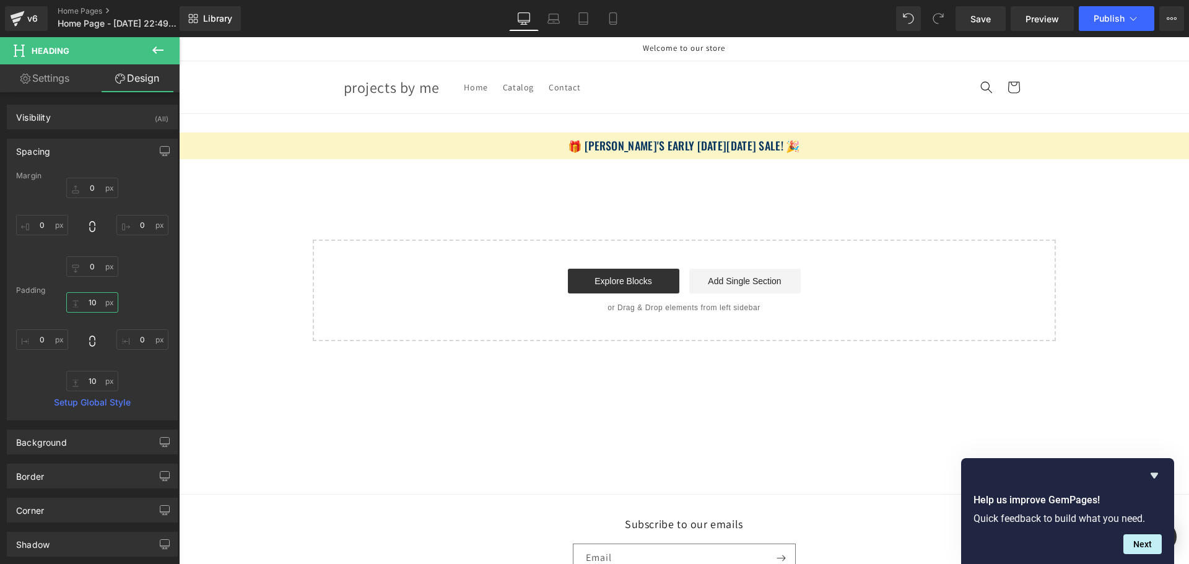
click at [97, 306] on input "10" at bounding box center [92, 302] width 52 height 20
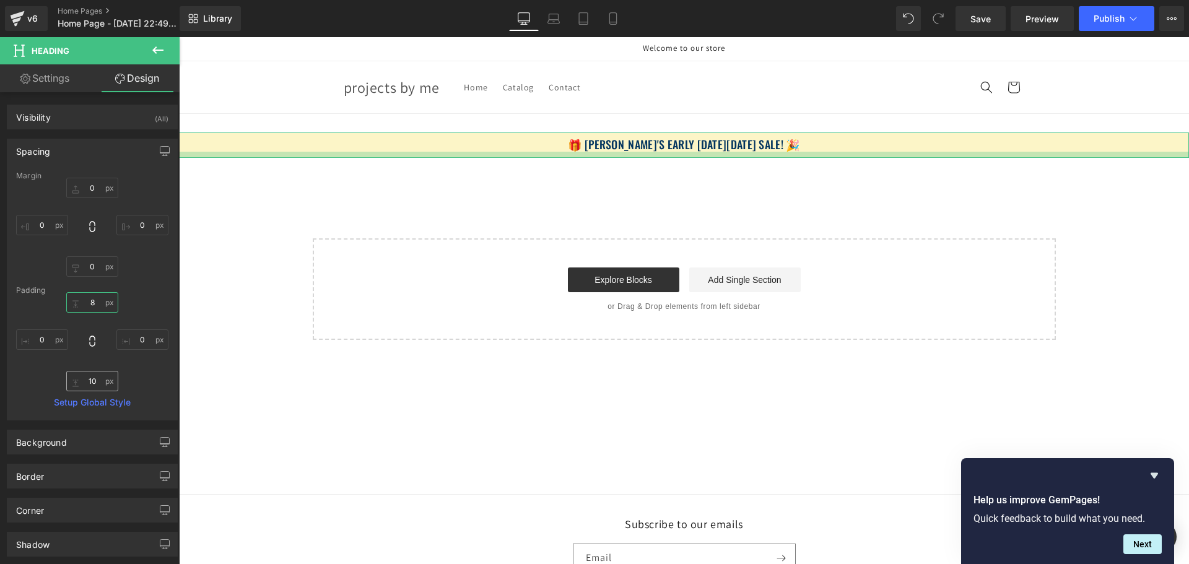
type input "8"
click at [90, 378] on input "10" at bounding box center [92, 381] width 52 height 20
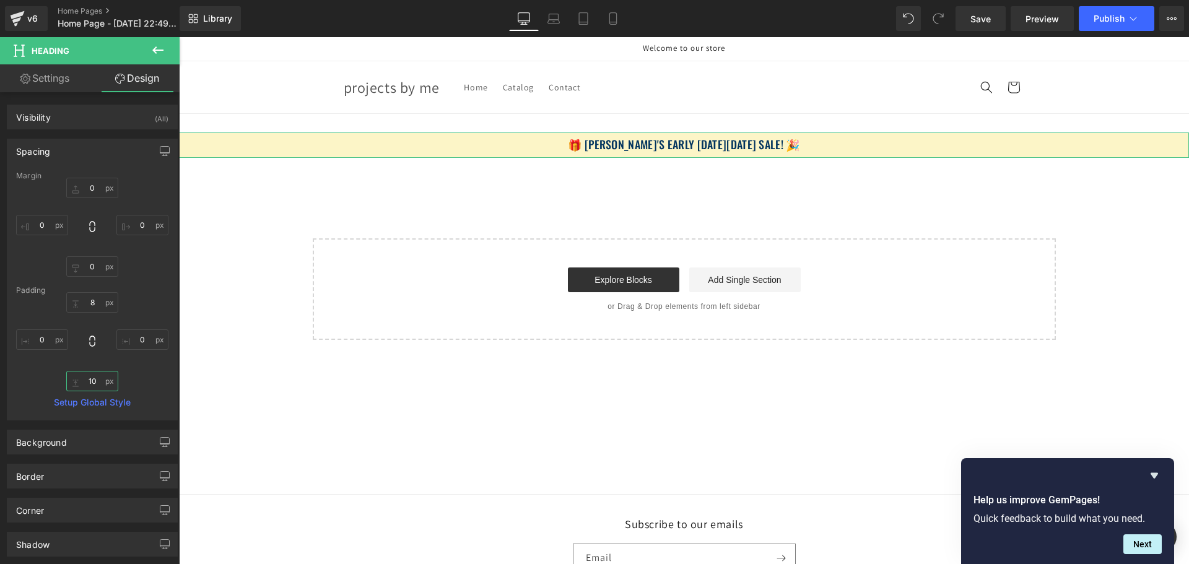
type input "9"
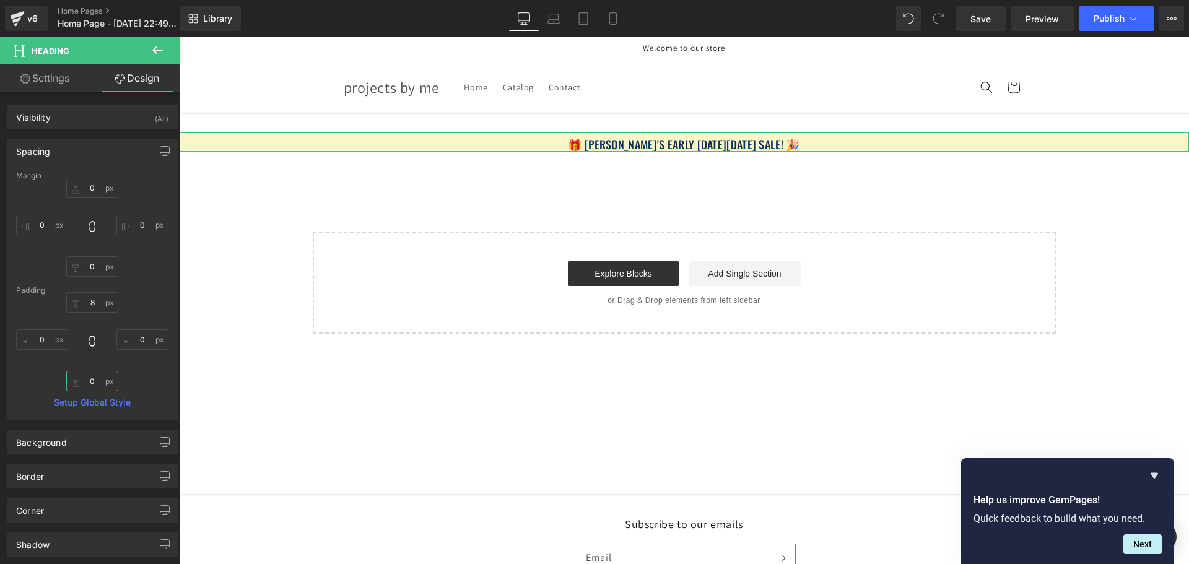
type input "8"
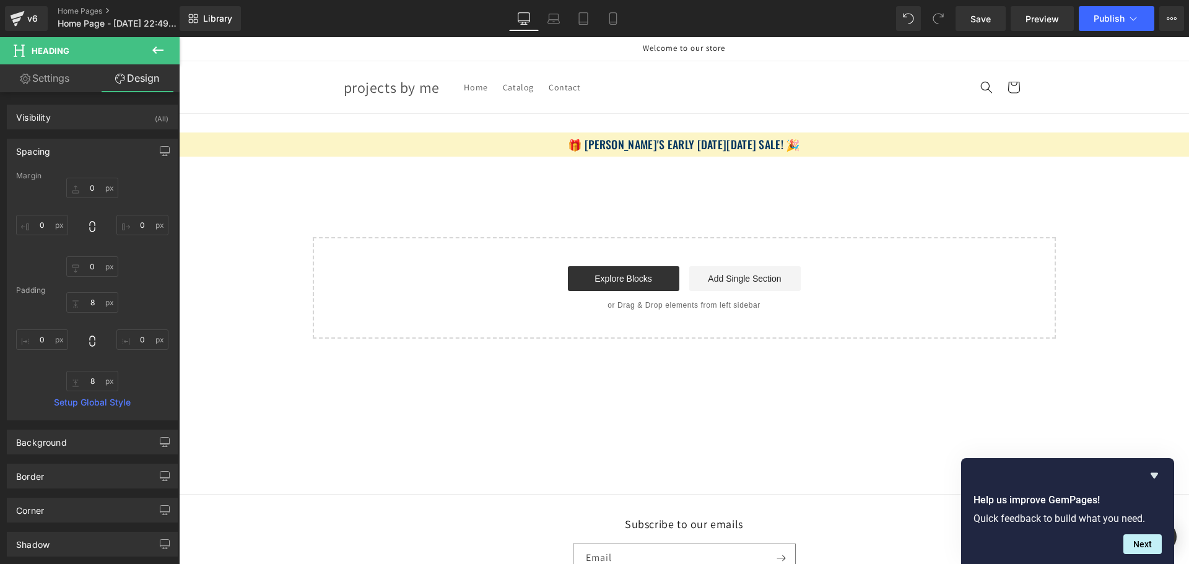
click at [321, 203] on div "🎁 [PERSON_NAME]'s Early [DATE][DATE] Sale! 🎉 Heading Row Select your layout" at bounding box center [684, 226] width 1010 height 225
